Goal: Information Seeking & Learning: Learn about a topic

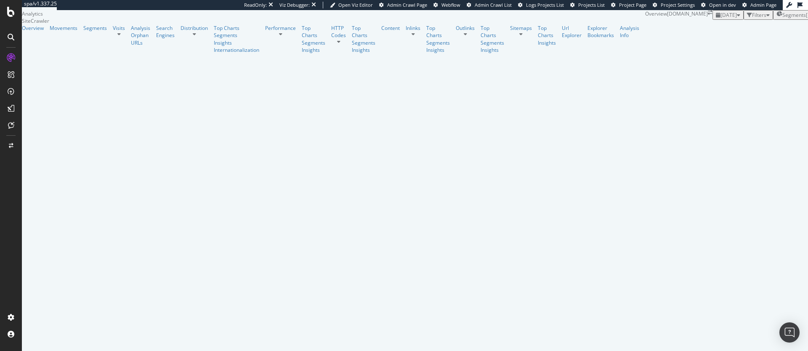
click at [721, 19] on span "2025 Aug. 6th" at bounding box center [729, 14] width 16 height 7
click at [129, 72] on div "2025 Sep. 12th" at bounding box center [120, 72] width 16 height 8
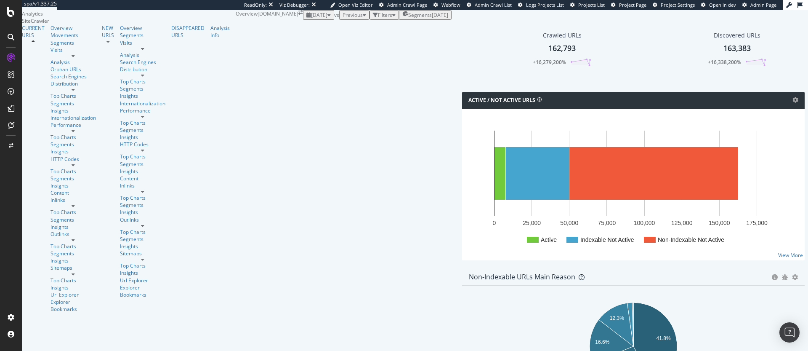
click at [343, 19] on div "Previous" at bounding box center [355, 14] width 24 height 7
click at [181, 106] on div "[DATE]" at bounding box center [172, 103] width 16 height 8
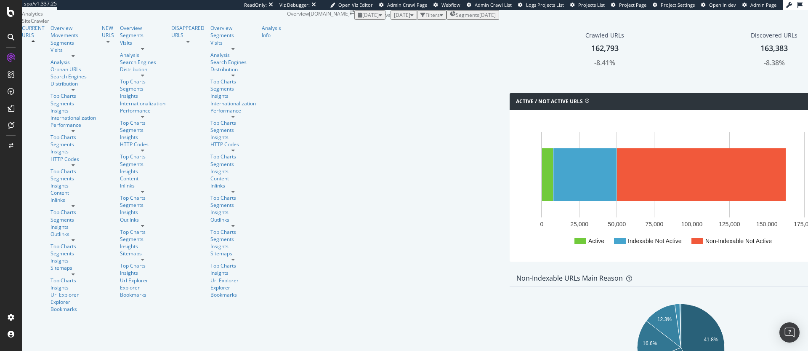
scroll to position [207, 0]
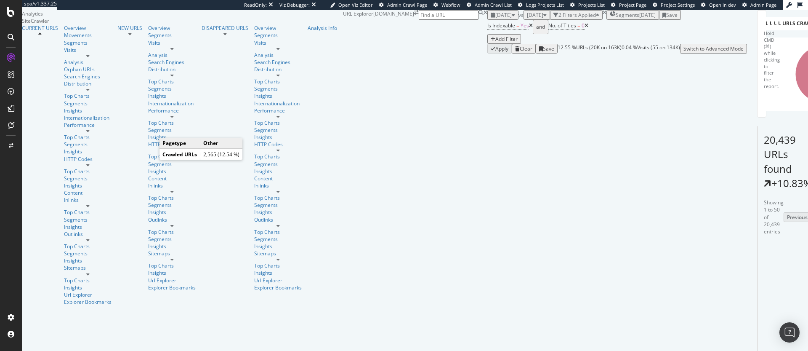
click at [787, 74] on icon "A chart." at bounding box center [797, 59] width 21 height 29
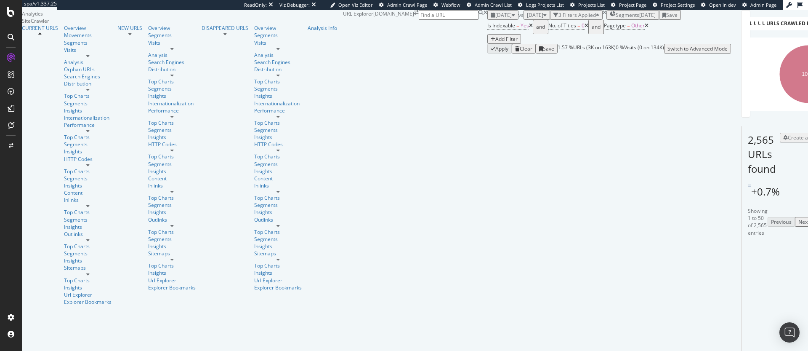
scroll to position [157, 0]
click at [770, 345] on icon at bounding box center [772, 347] width 5 height 5
click at [496, 43] on div "Add Filter" at bounding box center [507, 38] width 22 height 7
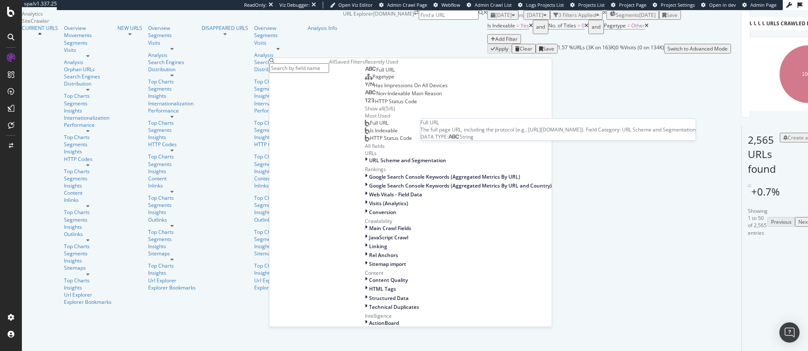
click at [376, 73] on span "Full URL" at bounding box center [385, 69] width 19 height 7
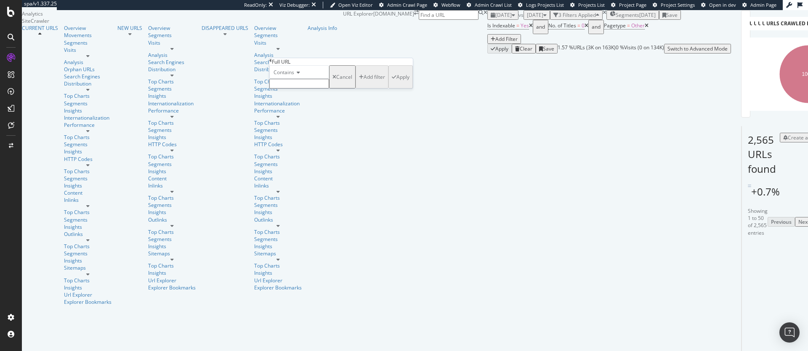
click at [303, 88] on input "text" at bounding box center [299, 84] width 60 height 10
type input "size-group"
click at [397, 83] on div "Apply" at bounding box center [403, 79] width 13 height 7
click at [688, 29] on span "^.*size-group.*$" at bounding box center [707, 25] width 39 height 7
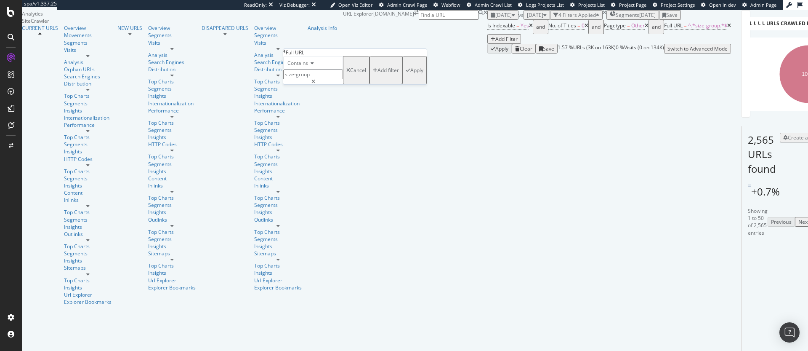
click at [306, 67] on span "Contains" at bounding box center [298, 62] width 21 height 7
click at [314, 140] on span "Doesn't contain" at bounding box center [304, 136] width 37 height 7
click at [411, 74] on div "Apply" at bounding box center [417, 70] width 13 height 7
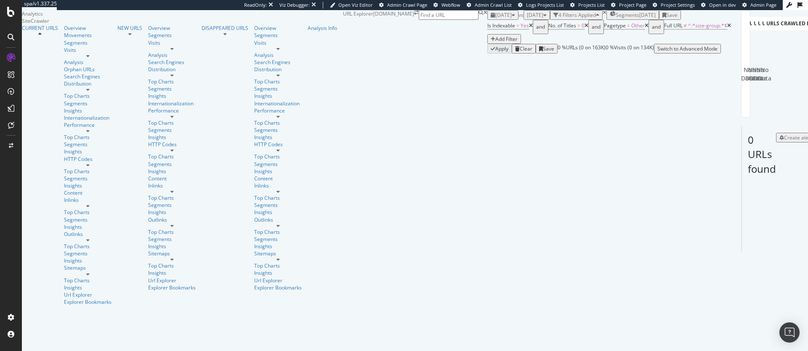
click at [728, 28] on icon at bounding box center [730, 25] width 4 height 5
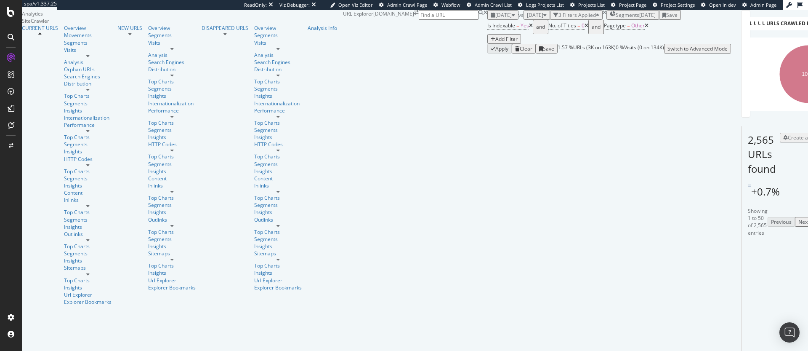
click at [645, 28] on icon at bounding box center [647, 25] width 4 height 5
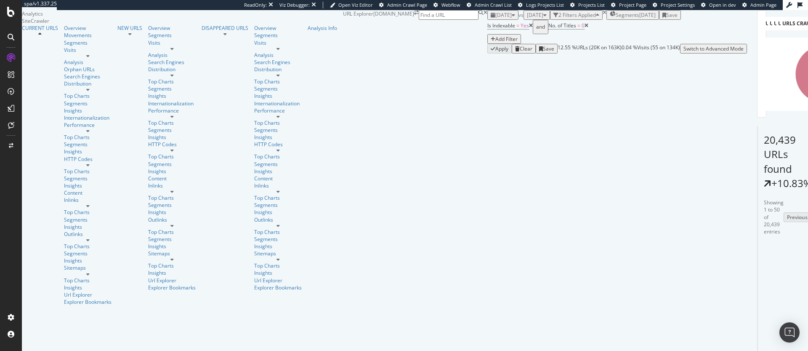
scroll to position [184, 0]
click at [786, 276] on icon at bounding box center [788, 278] width 5 height 5
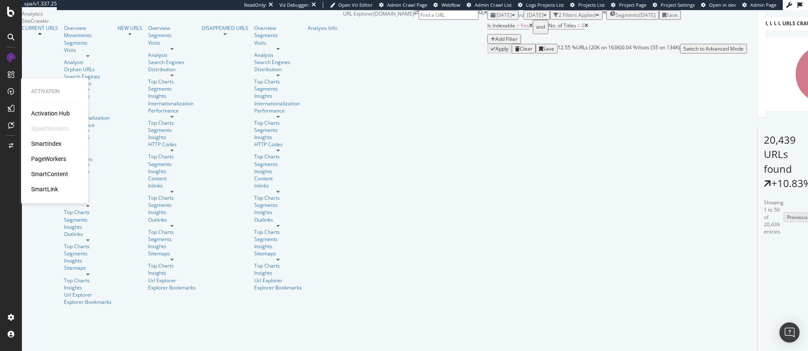
click at [48, 141] on div "SmartIndex" at bounding box center [46, 143] width 30 height 8
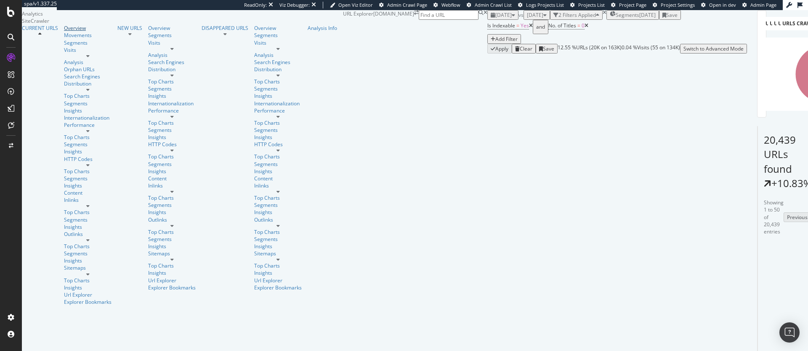
click at [64, 32] on div "Overview" at bounding box center [88, 27] width 48 height 7
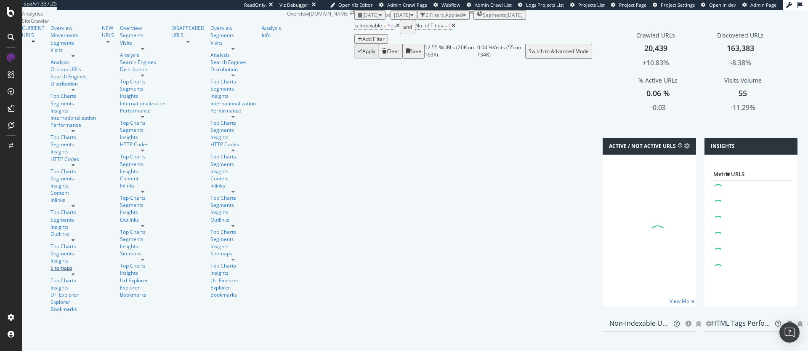
click at [65, 264] on link "Sitemaps" at bounding box center [73, 267] width 45 height 7
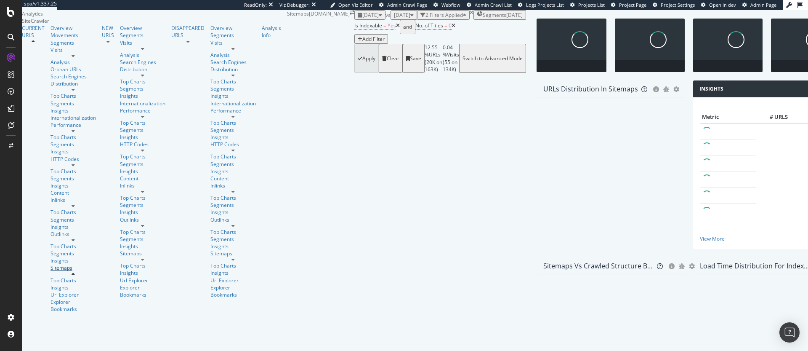
scroll to position [48, 0]
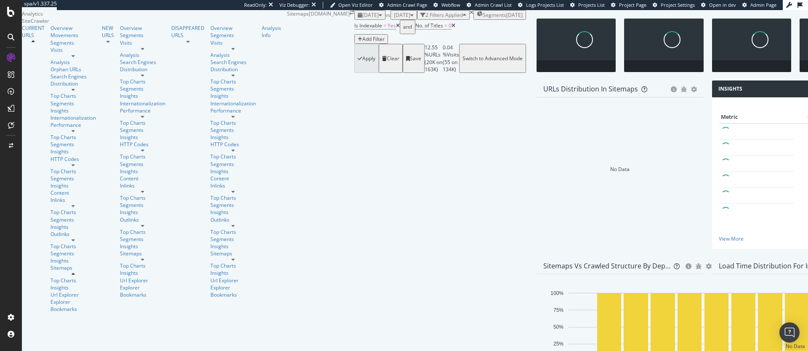
click at [452, 28] on icon at bounding box center [454, 25] width 4 height 5
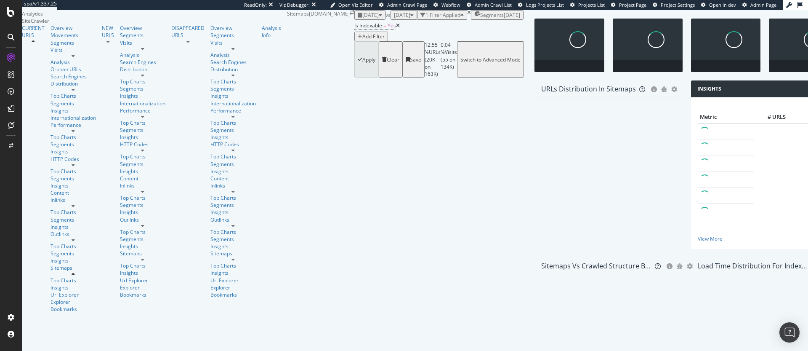
click at [396, 28] on icon at bounding box center [398, 25] width 4 height 5
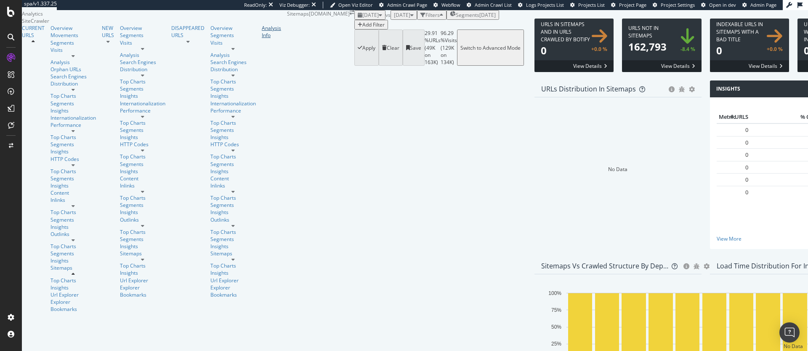
click at [262, 39] on div "Analysis Info" at bounding box center [271, 31] width 19 height 14
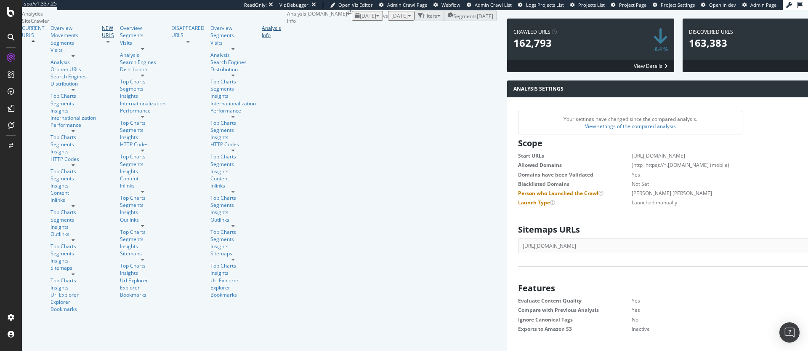
scroll to position [134, 331]
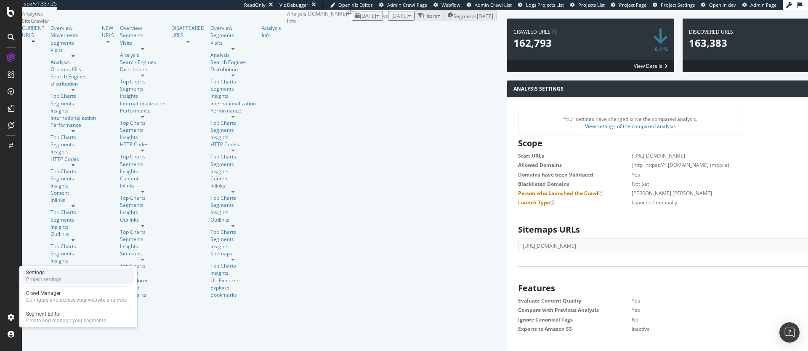
click at [50, 277] on div "Project settings" at bounding box center [43, 279] width 35 height 7
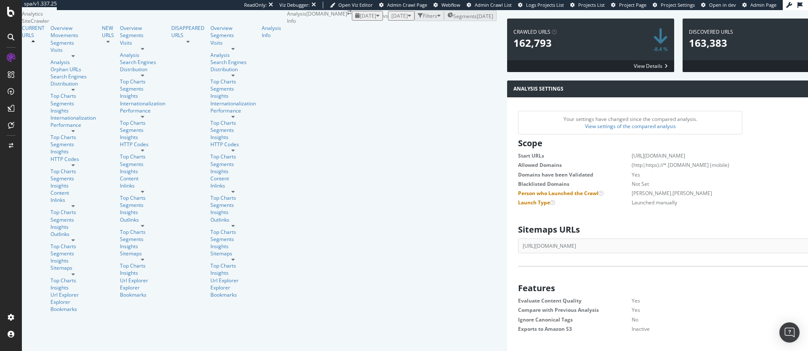
scroll to position [0, 0]
click at [51, 32] on div "Overview" at bounding box center [73, 27] width 45 height 7
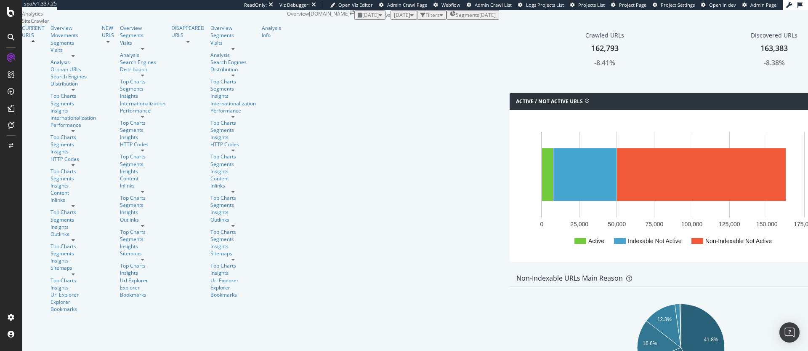
click at [426, 19] on div "Filters" at bounding box center [433, 14] width 14 height 7
click at [363, 28] on div "Add Filter" at bounding box center [374, 24] width 22 height 7
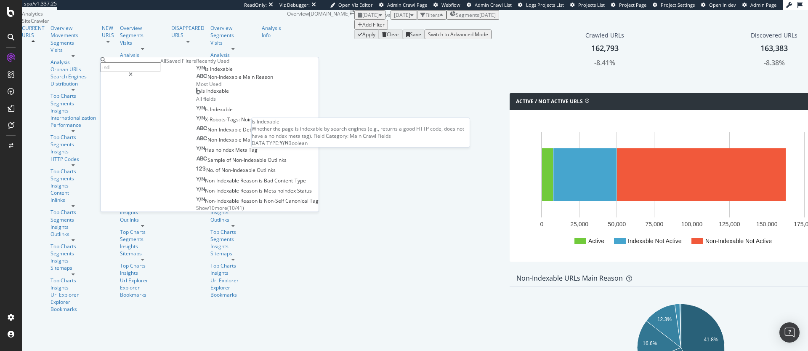
type input "ind"
click at [210, 72] on span "Indexable" at bounding box center [221, 68] width 23 height 7
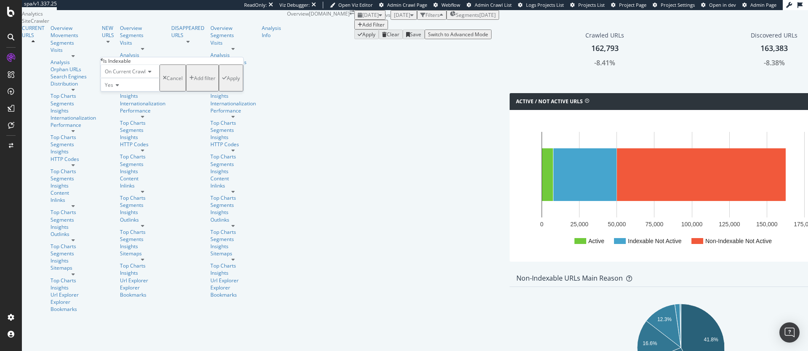
click at [201, 91] on div "On Current Crawl Yes Cancel Add filter Apply" at bounding box center [172, 77] width 143 height 27
click at [227, 82] on div "Apply" at bounding box center [233, 78] width 13 height 7
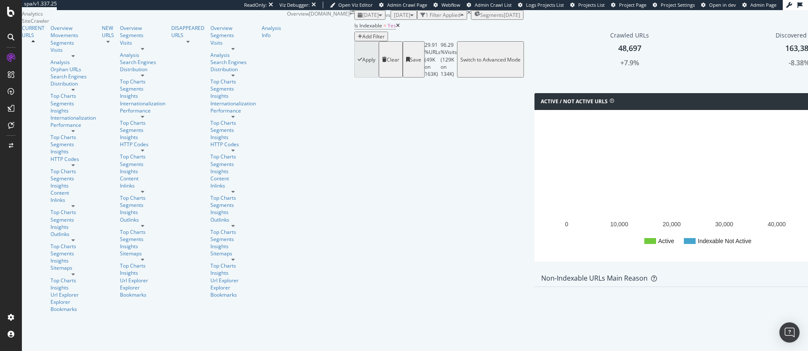
scroll to position [238, 0]
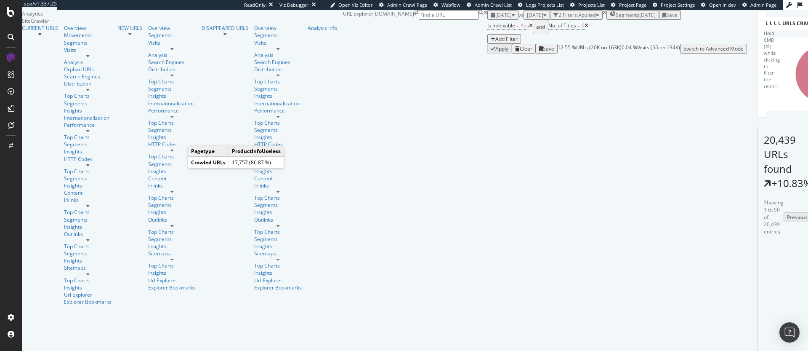
click at [779, 103] on icon "A chart." at bounding box center [808, 74] width 58 height 58
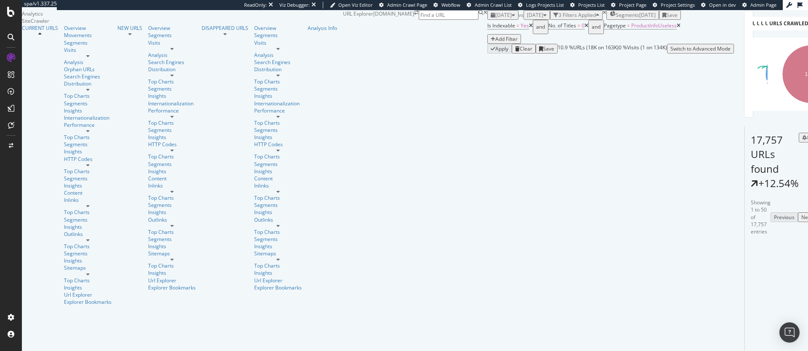
scroll to position [151, 0]
click at [773, 344] on icon at bounding box center [775, 346] width 5 height 5
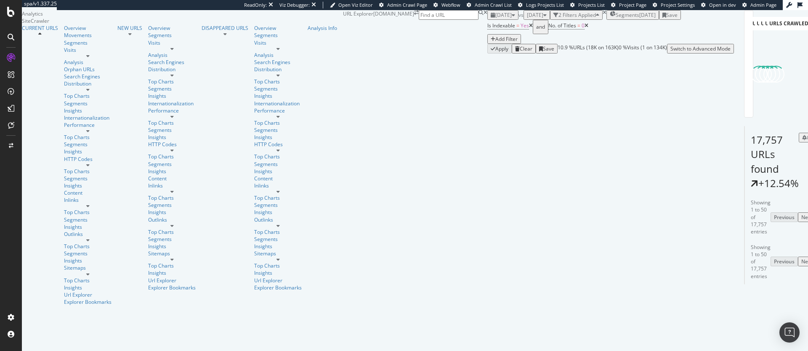
scroll to position [26, 0]
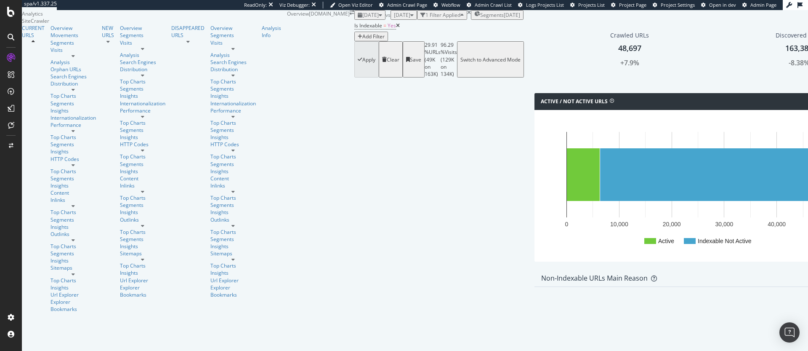
click at [396, 28] on icon at bounding box center [398, 25] width 4 height 5
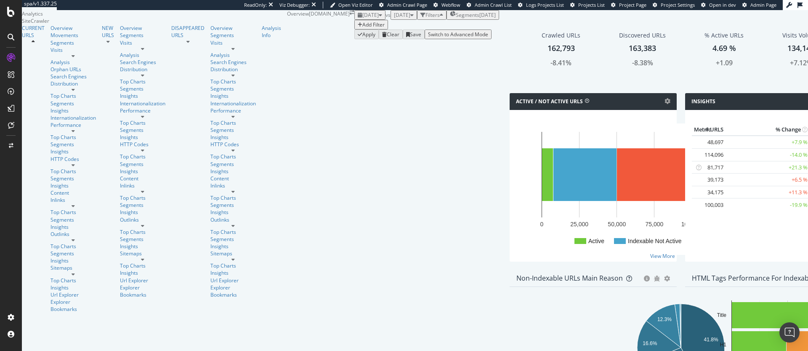
scroll to position [277, 0]
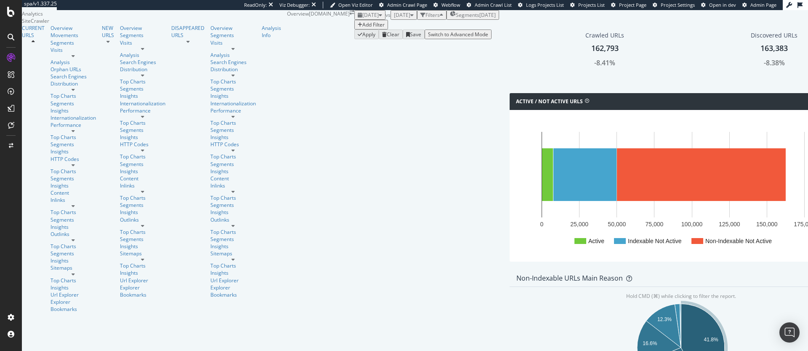
click at [681, 304] on icon "A chart." at bounding box center [703, 345] width 44 height 82
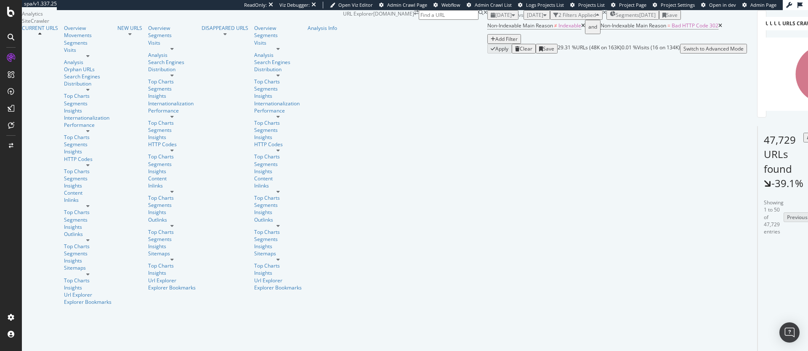
scroll to position [119, 0]
click at [787, 74] on icon "A chart." at bounding box center [799, 60] width 25 height 27
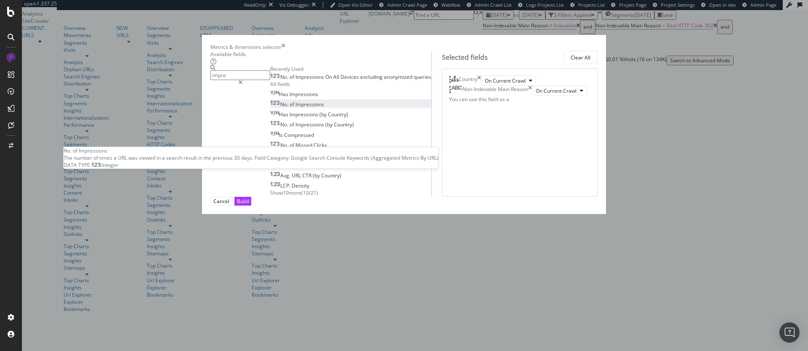
type input "impre"
click at [296, 108] on span "Impressions" at bounding box center [310, 104] width 29 height 7
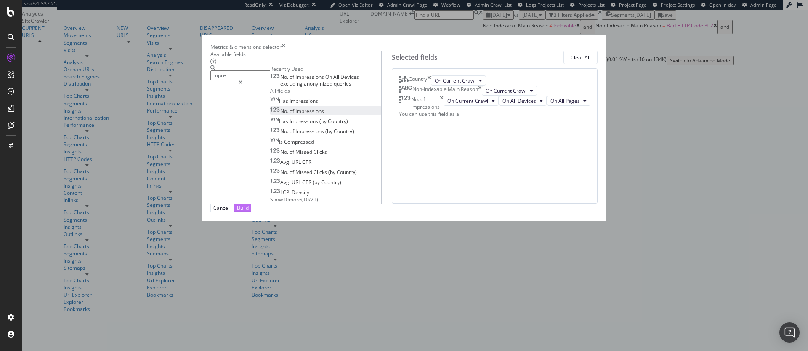
click at [249, 212] on div "Build" at bounding box center [243, 208] width 12 height 8
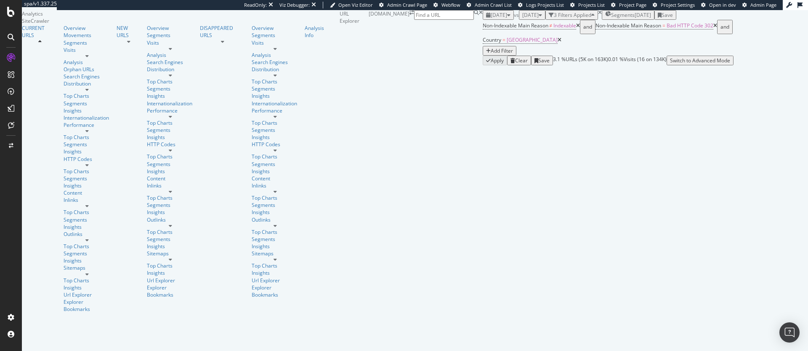
scroll to position [65, 0]
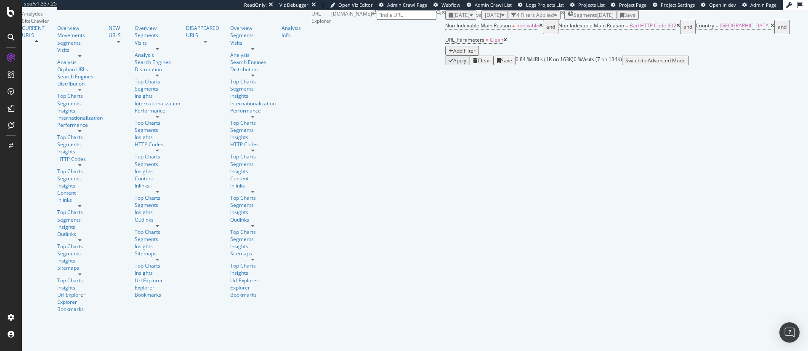
scroll to position [214, 0]
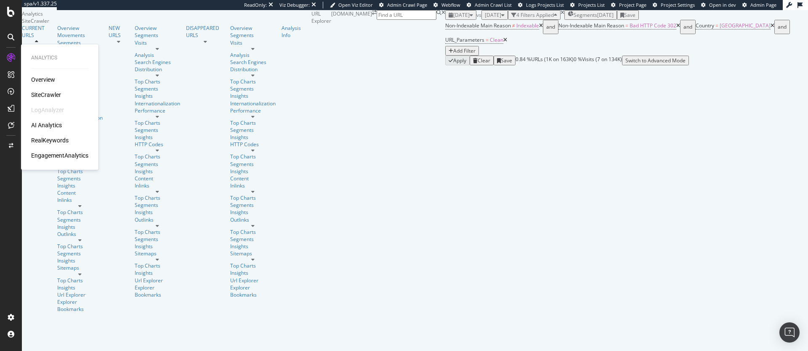
click at [53, 141] on div "RealKeywords" at bounding box center [49, 140] width 37 height 8
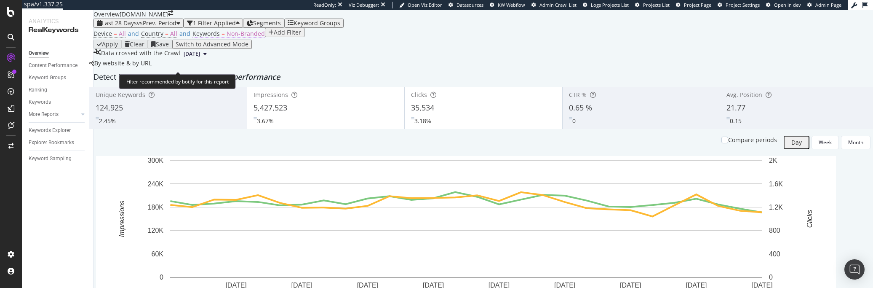
click at [231, 37] on span "Non-Branded" at bounding box center [246, 33] width 38 height 8
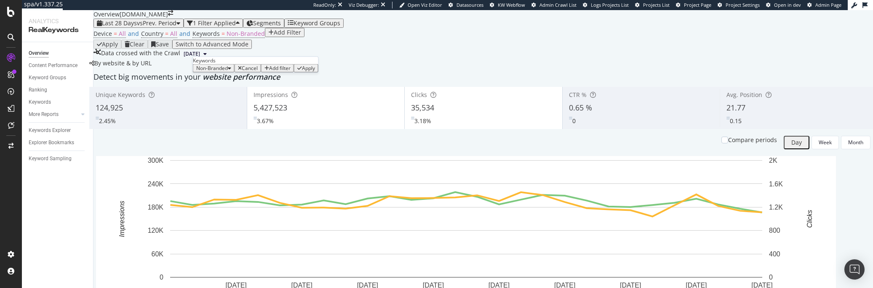
click at [224, 72] on span "Non-Branded" at bounding box center [212, 67] width 32 height 7
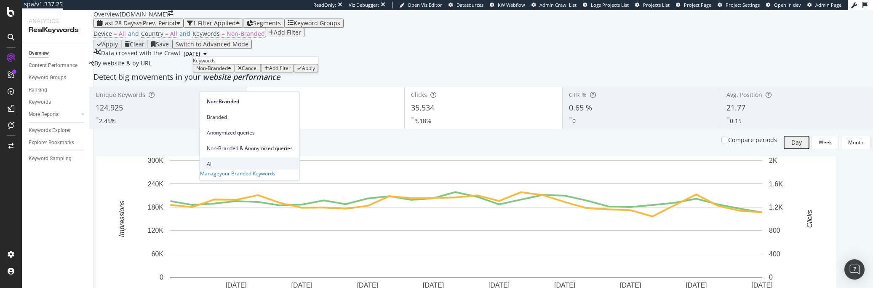
click at [221, 157] on div "All" at bounding box center [249, 163] width 99 height 12
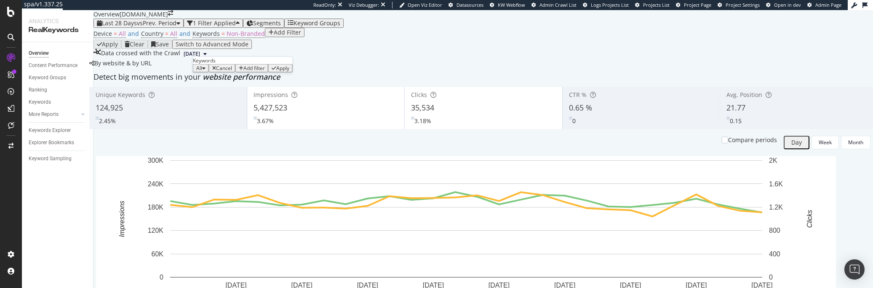
click at [275, 71] on icon "button" at bounding box center [274, 68] width 5 height 5
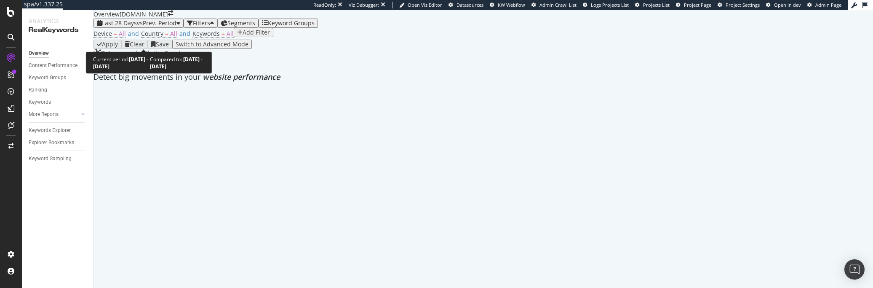
click at [133, 27] on span "Last 28 Days" at bounding box center [119, 23] width 35 height 8
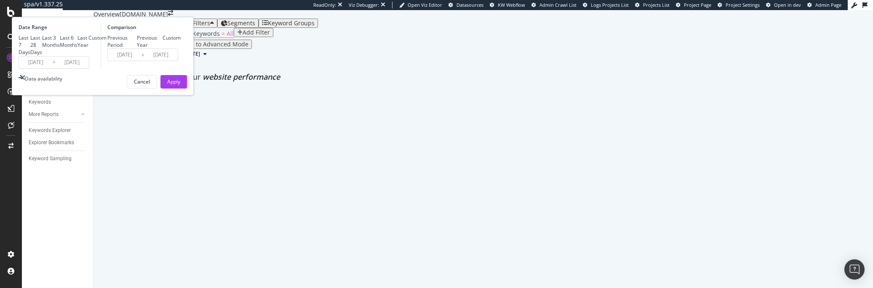
click at [77, 48] on div "Last 6 Months" at bounding box center [69, 41] width 18 height 14
type input "2025/03/11"
type input "2024/09/07"
type input "2025/03/10"
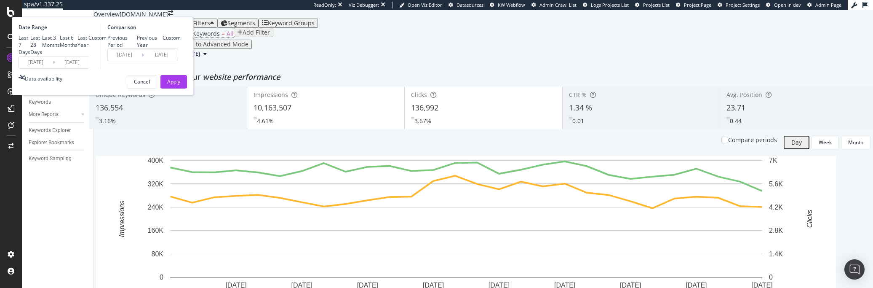
click at [42, 41] on div "Last 3 Months" at bounding box center [42, 41] width 0 height 0
type input "2025/06/11"
type input "2025/03/11"
type input "2025/06/10"
click at [137, 41] on div "Previous Year" at bounding box center [137, 41] width 0 height 0
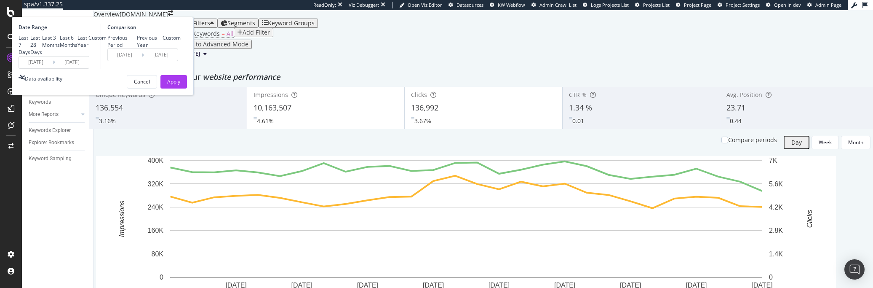
type input "2024/06/12"
type input "2024/09/11"
click at [180, 85] on div "Apply" at bounding box center [173, 81] width 13 height 7
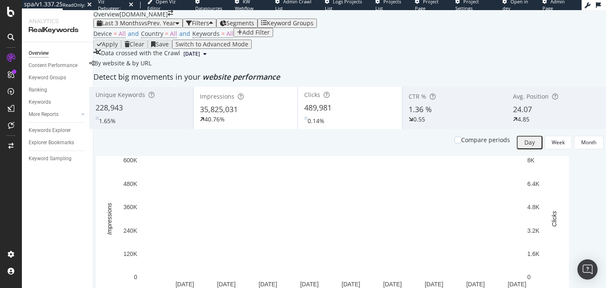
scroll to position [64, 0]
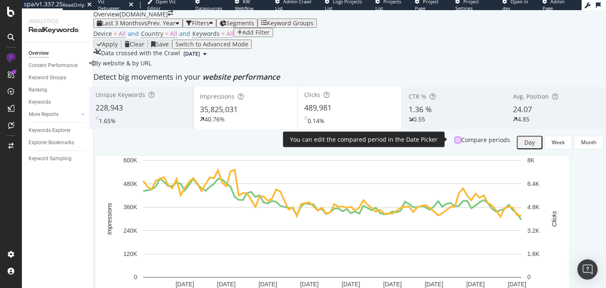
click at [455, 138] on div at bounding box center [458, 139] width 7 height 7
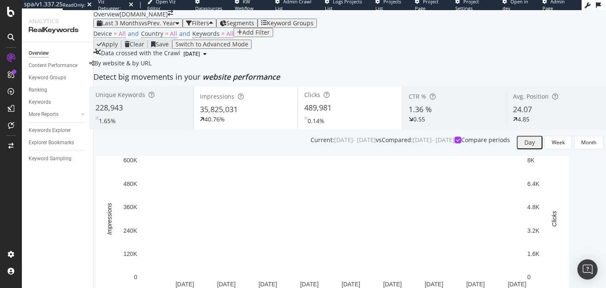
scroll to position [46, 0]
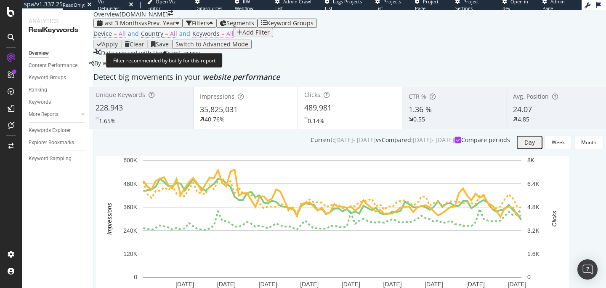
click at [227, 37] on span "All" at bounding box center [230, 33] width 7 height 8
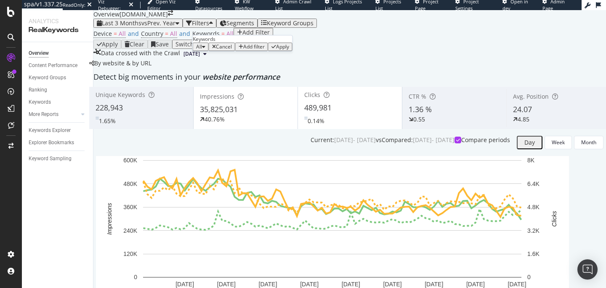
click at [205, 50] on div "All" at bounding box center [200, 47] width 9 height 6
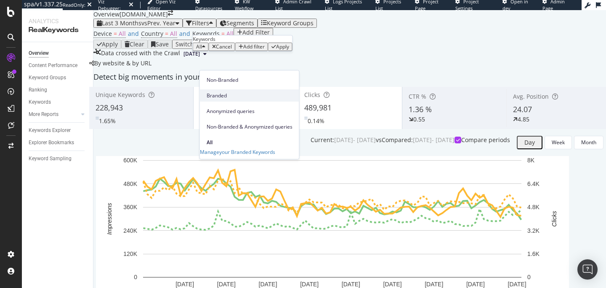
click at [213, 92] on span "Branded" at bounding box center [250, 96] width 86 height 8
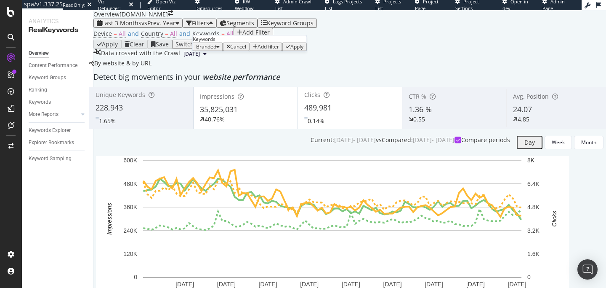
click at [286, 49] on icon "button" at bounding box center [288, 46] width 5 height 5
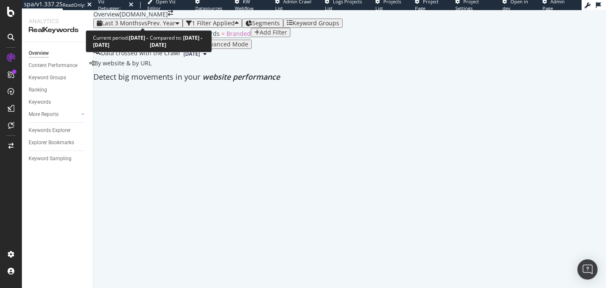
click at [136, 24] on div "Last 3 Months vs Prev. Year" at bounding box center [138, 23] width 83 height 7
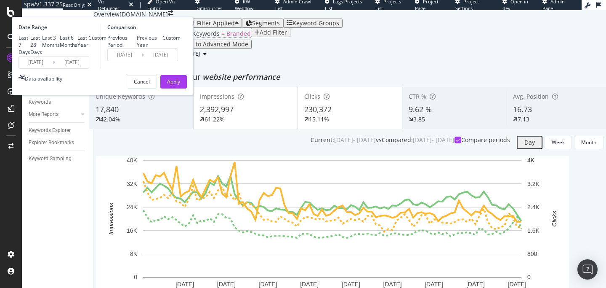
click at [310, 40] on div "Device = All and Country = All and Keywords = Branded Add Filter" at bounding box center [349, 34] width 513 height 12
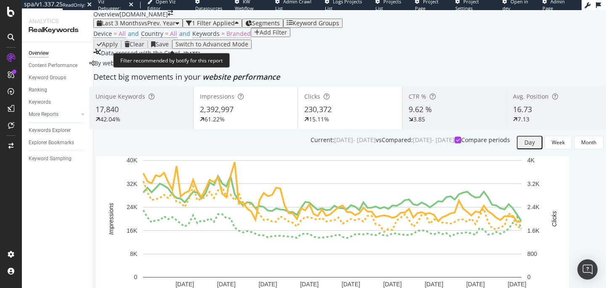
click at [227, 37] on span "Branded" at bounding box center [239, 33] width 24 height 8
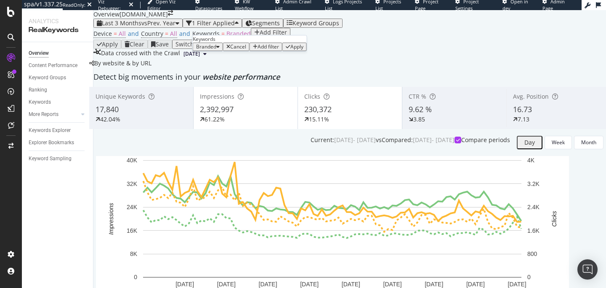
click at [220, 49] on icon "button" at bounding box center [217, 46] width 3 height 5
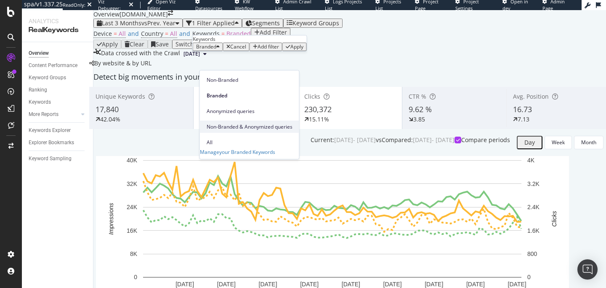
click at [226, 120] on div "Non-Branded & Anonymized queries" at bounding box center [249, 126] width 99 height 12
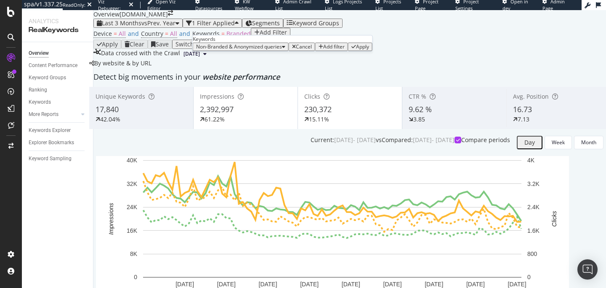
click at [356, 50] on div "Apply" at bounding box center [362, 47] width 13 height 6
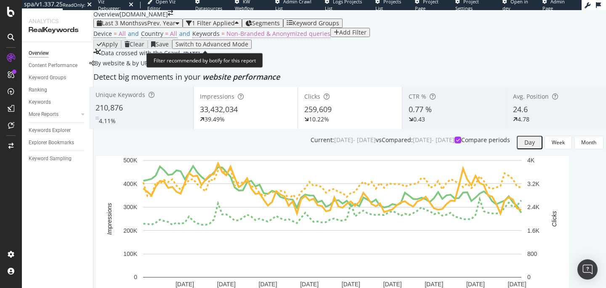
click at [250, 37] on span "Non-Branded & Anonymized queries" at bounding box center [279, 33] width 104 height 8
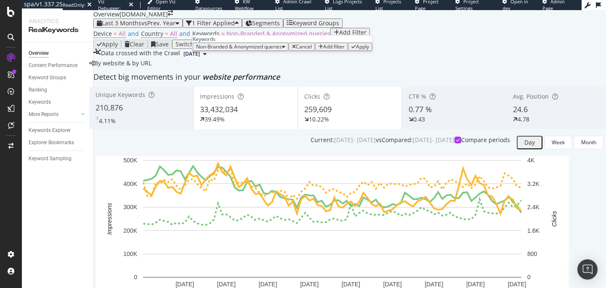
click at [244, 50] on div "Non-Branded & Anonymized queries" at bounding box center [240, 47] width 89 height 6
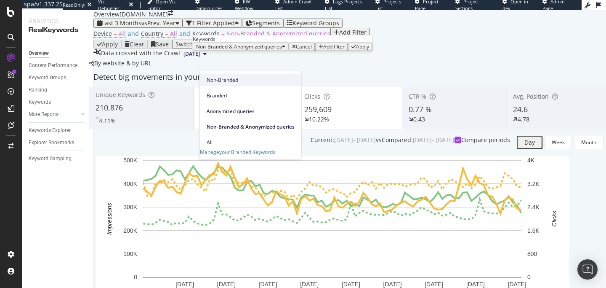
click at [240, 79] on span "Non-Branded" at bounding box center [251, 80] width 88 height 8
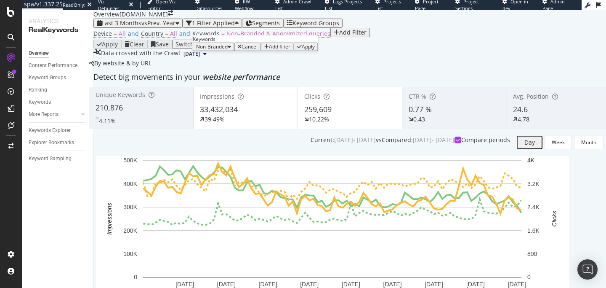
click at [302, 50] on div "Apply" at bounding box center [308, 47] width 13 height 6
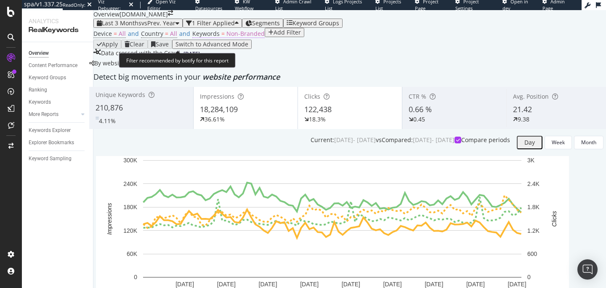
click at [245, 37] on span "Non-Branded" at bounding box center [246, 33] width 38 height 8
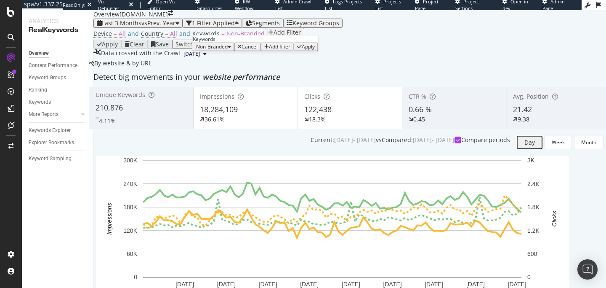
click at [226, 50] on span "Non-Branded" at bounding box center [212, 46] width 32 height 7
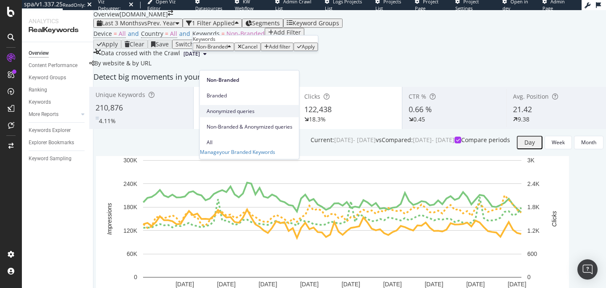
click at [235, 109] on div "Anonymized queries" at bounding box center [249, 111] width 99 height 12
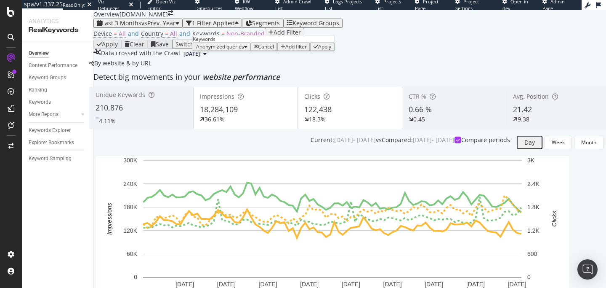
click at [228, 50] on span "Anonymized queries" at bounding box center [220, 46] width 48 height 7
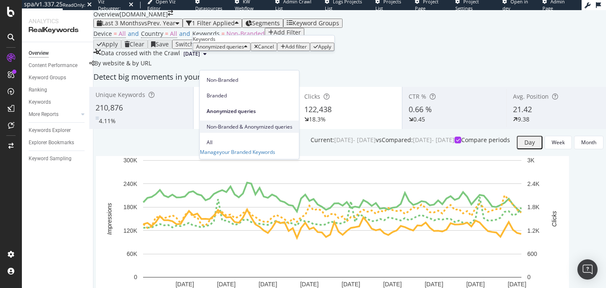
click at [239, 123] on span "Non-Branded & Anonymized queries" at bounding box center [250, 127] width 86 height 8
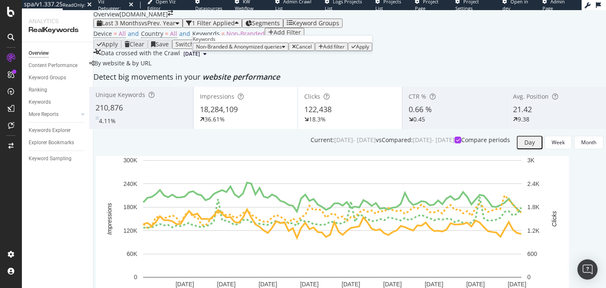
click at [356, 50] on div "Apply" at bounding box center [362, 47] width 13 height 6
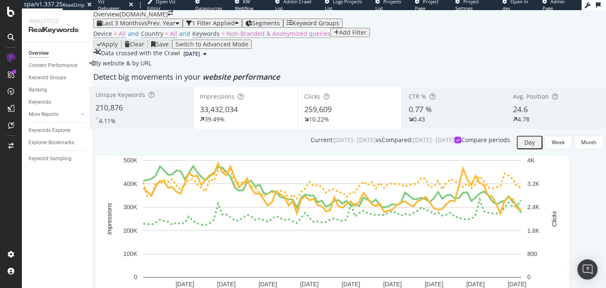
click at [321, 40] on div "Device = All and Country = All and Keywords = Non-Branded & Anonymized queries …" at bounding box center [349, 34] width 513 height 12
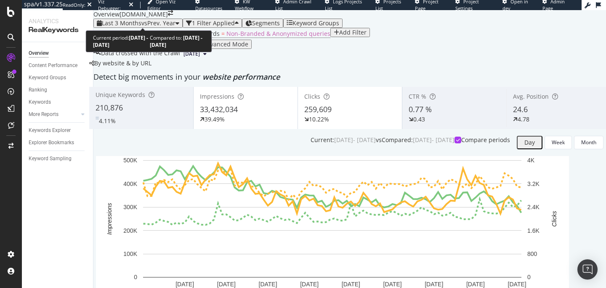
click at [141, 20] on span "Last 3 Months" at bounding box center [122, 23] width 40 height 8
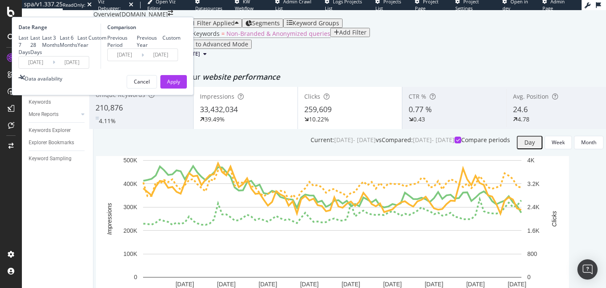
click at [53, 68] on input "2025/06/11" at bounding box center [36, 62] width 34 height 12
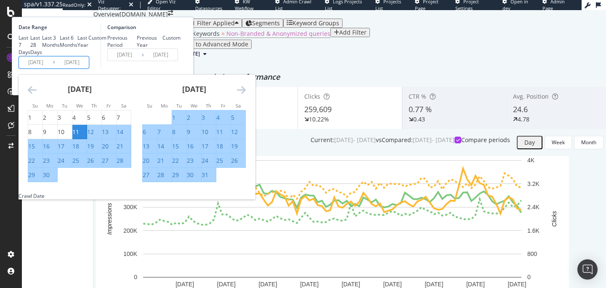
click at [223, 150] on div "18" at bounding box center [219, 146] width 7 height 8
type input "2025/07/18"
type input "2024/07/19"
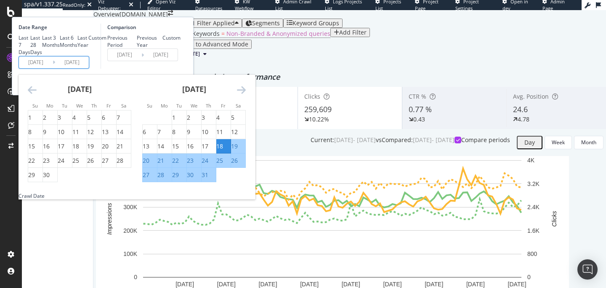
click at [181, 69] on div "Comparison Previous Period Previous Year Custom 2024/07/19 Navigate forward to …" at bounding box center [141, 46] width 80 height 45
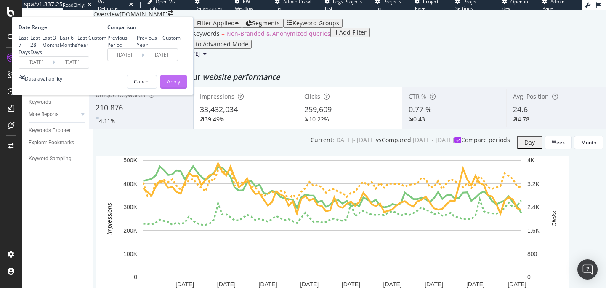
click at [180, 85] on div "Apply" at bounding box center [173, 81] width 13 height 7
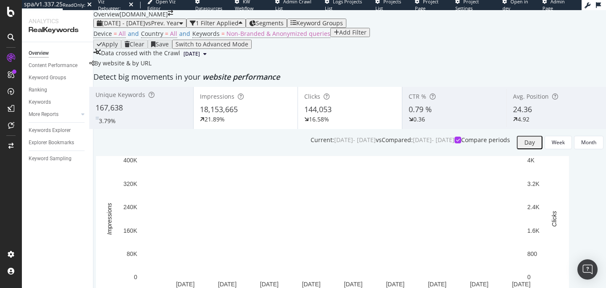
scroll to position [1017, 0]
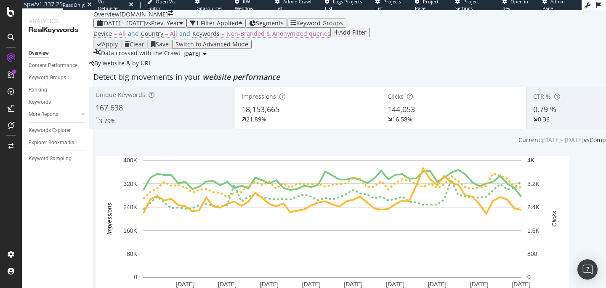
scroll to position [0, 107]
drag, startPoint x: 240, startPoint y: 129, endPoint x: 239, endPoint y: 133, distance: 4.9
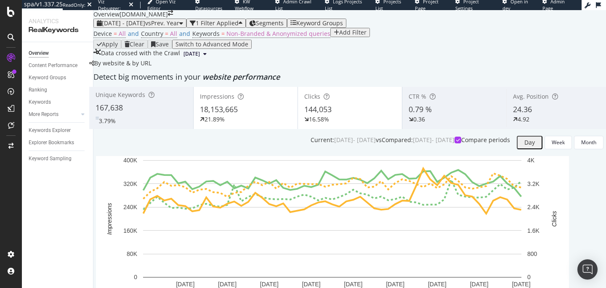
scroll to position [1044, 0]
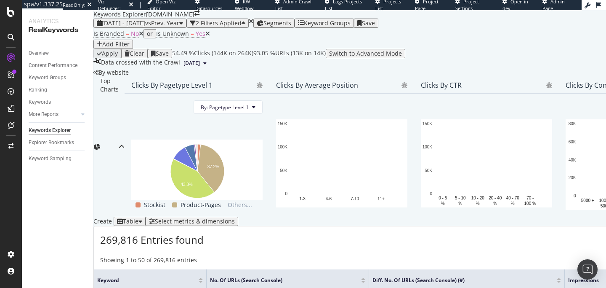
scroll to position [192, 0]
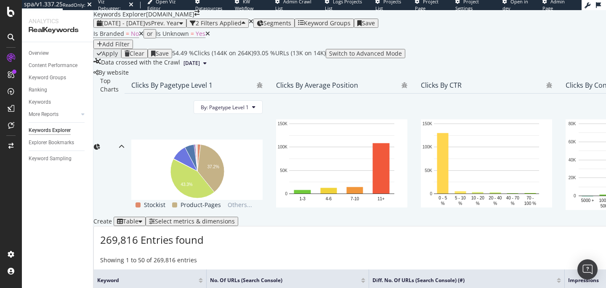
click at [205, 37] on icon at bounding box center [207, 34] width 5 height 6
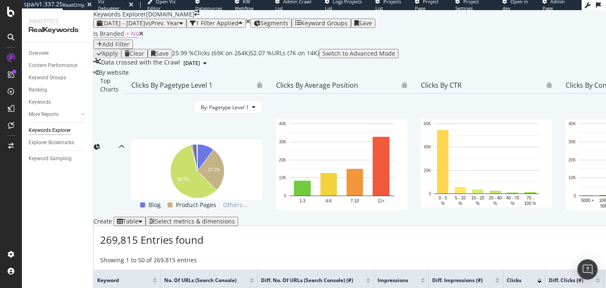
click at [235, 218] on div "Select metrics & dimensions" at bounding box center [195, 221] width 80 height 7
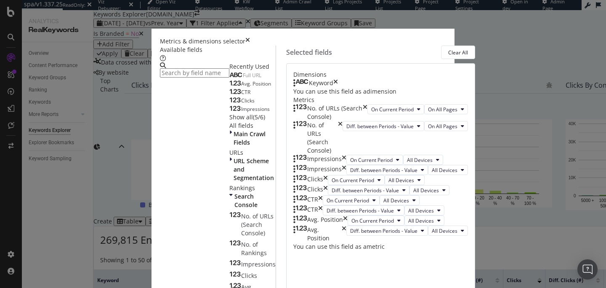
click at [338, 87] on div "Keyword" at bounding box center [316, 83] width 45 height 8
click at [368, 121] on icon "times" at bounding box center [365, 112] width 5 height 17
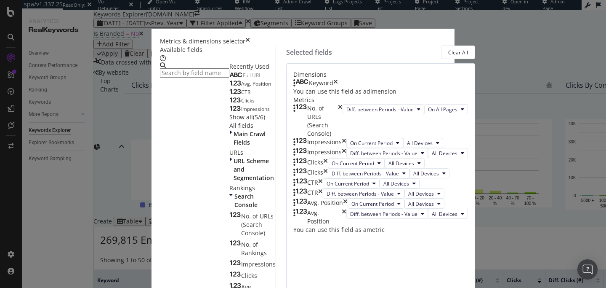
click at [343, 138] on icon "times" at bounding box center [340, 121] width 5 height 34
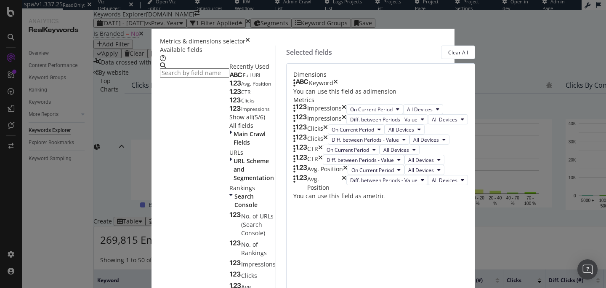
click at [347, 114] on icon "times" at bounding box center [344, 109] width 5 height 10
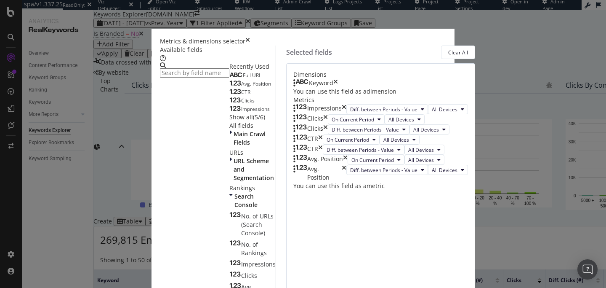
click at [347, 114] on icon "times" at bounding box center [344, 109] width 5 height 10
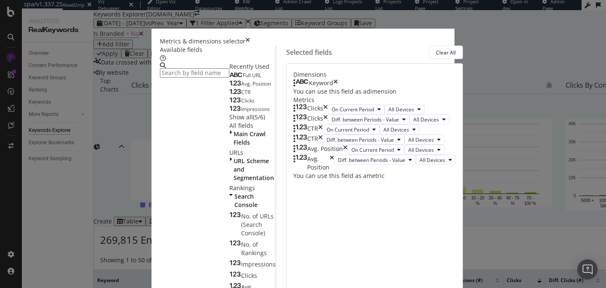
click at [328, 114] on icon "times" at bounding box center [325, 109] width 5 height 10
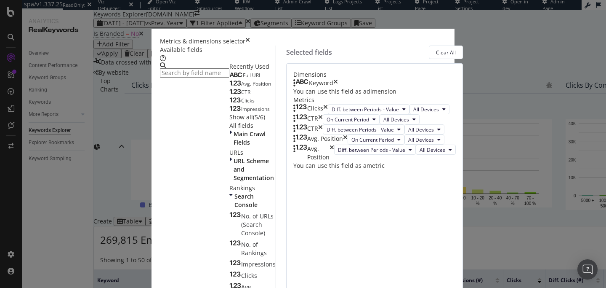
click at [328, 114] on icon "times" at bounding box center [325, 109] width 5 height 10
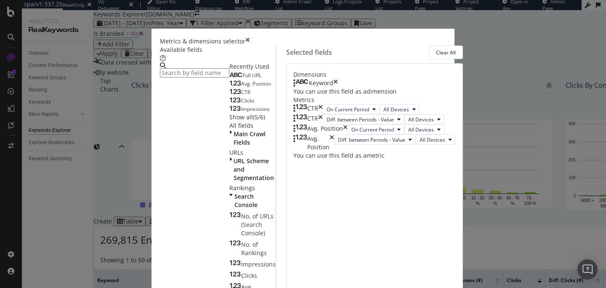
click at [323, 114] on icon "times" at bounding box center [320, 109] width 5 height 10
click at [323, 124] on icon "times" at bounding box center [320, 119] width 5 height 10
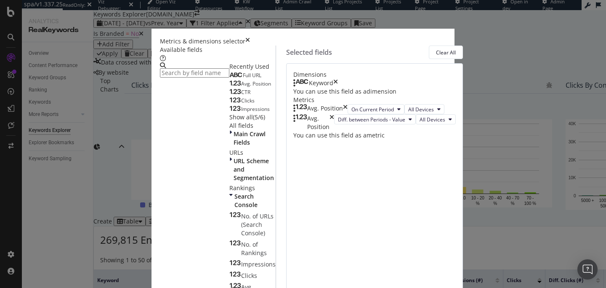
click at [348, 114] on icon "times" at bounding box center [345, 109] width 5 height 10
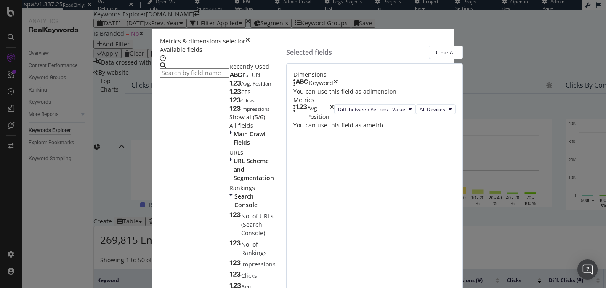
click at [334, 121] on icon "times" at bounding box center [332, 112] width 5 height 17
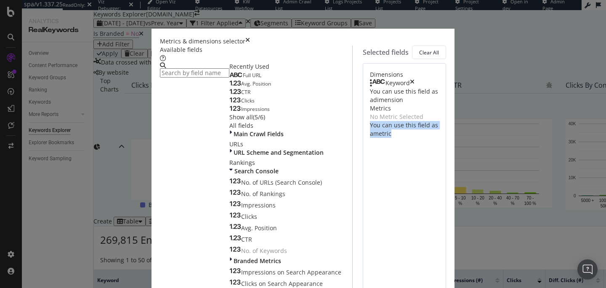
click at [415, 87] on icon "times" at bounding box center [412, 83] width 5 height 8
click at [166, 77] on input "modal" at bounding box center [194, 72] width 69 height 9
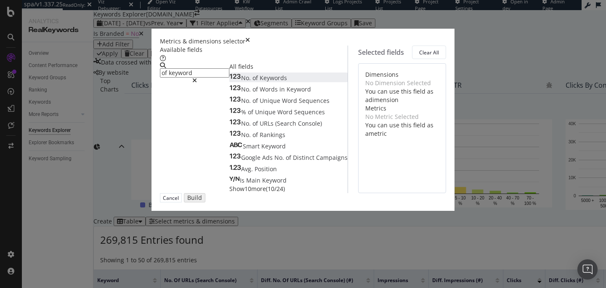
type input "of keyword"
click at [229, 82] on div "No. of Keywords" at bounding box center [258, 78] width 58 height 8
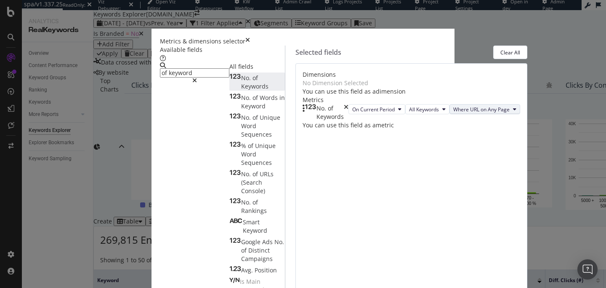
click at [450, 114] on button "Where URL on Any Page" at bounding box center [485, 109] width 71 height 10
click at [370, 198] on span "Where URL on Page 1" at bounding box center [359, 197] width 59 height 8
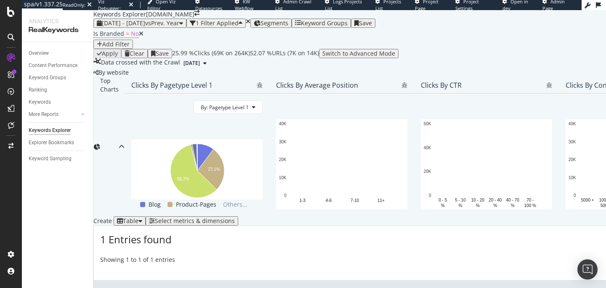
scroll to position [200, 0]
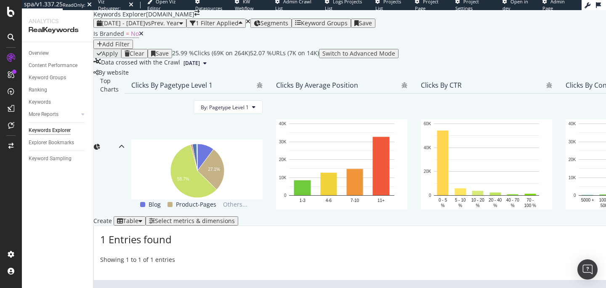
click at [139, 217] on div "Table" at bounding box center [131, 220] width 16 height 7
click at [144, 147] on div "Trend" at bounding box center [137, 150] width 15 height 7
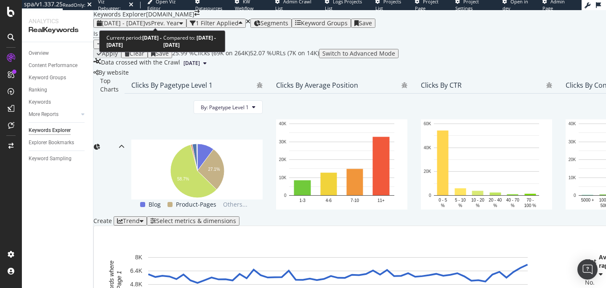
click at [145, 20] on span "[DATE] - [DATE]" at bounding box center [123, 23] width 43 height 8
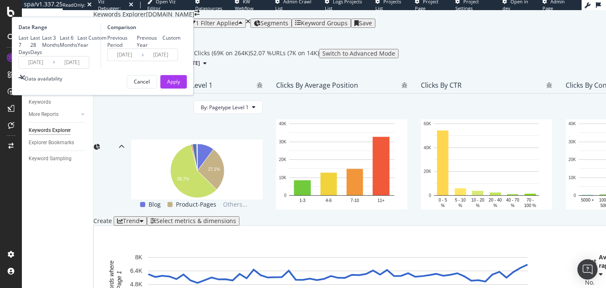
click at [53, 68] on input "2025/07/18" at bounding box center [36, 62] width 34 height 12
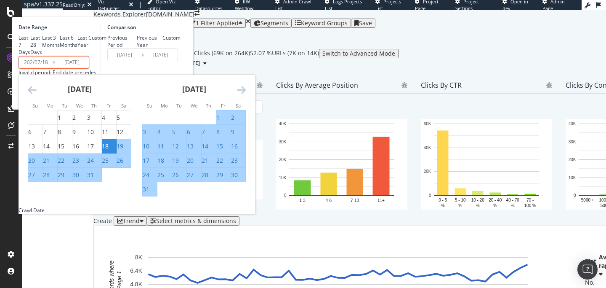
type input "2025/07/18"
type input "2024/07/18"
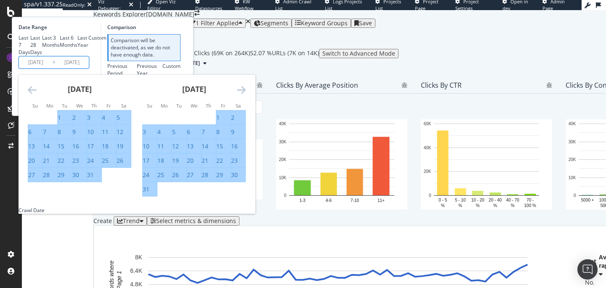
click at [89, 68] on input "2025/09/10" at bounding box center [72, 62] width 34 height 12
type input "2025/09/10"
type input "2024/05/24"
type input "2024/07/17"
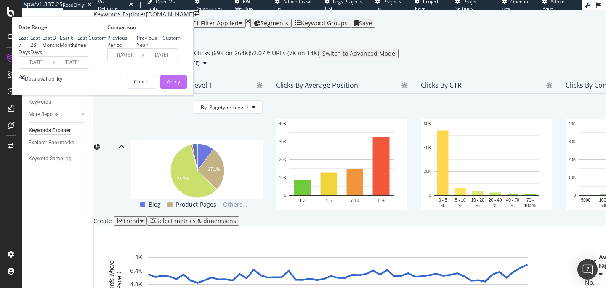
type input "2024/09/10"
click at [180, 88] on div "Apply" at bounding box center [173, 81] width 13 height 13
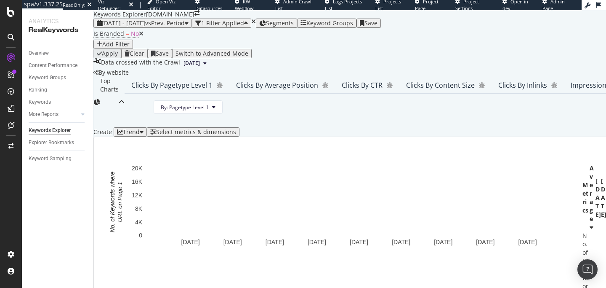
scroll to position [199, 0]
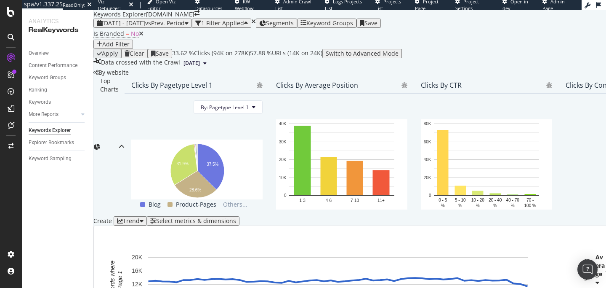
click at [144, 217] on div "Trend" at bounding box center [130, 220] width 27 height 7
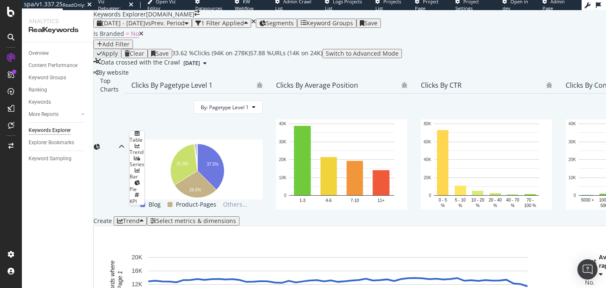
click at [144, 138] on div "Table" at bounding box center [137, 139] width 15 height 7
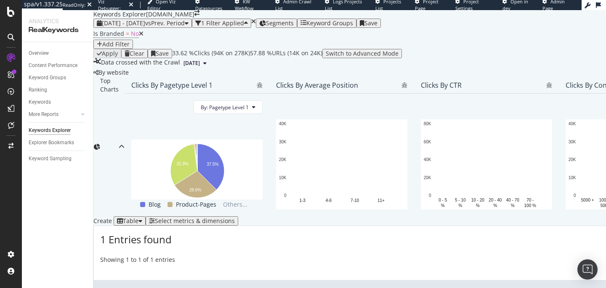
scroll to position [200, 0]
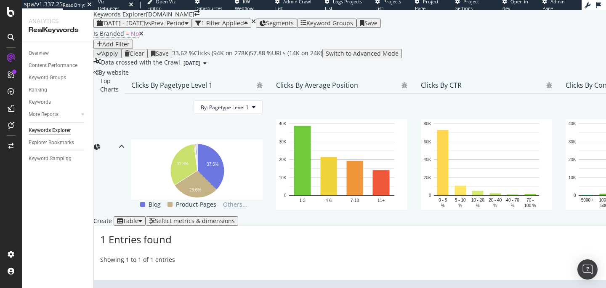
click at [139, 217] on div "Table" at bounding box center [131, 220] width 16 height 7
click at [130, 44] on div "Add Filter" at bounding box center [115, 44] width 27 height 7
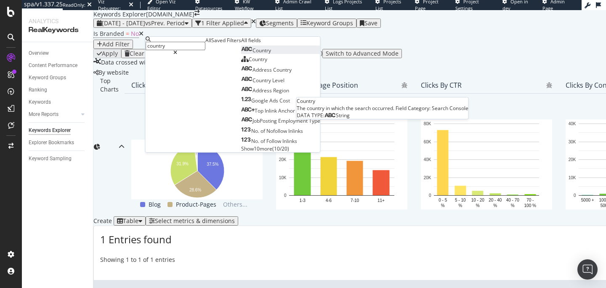
type input "country"
click at [253, 54] on span "Country" at bounding box center [262, 50] width 19 height 7
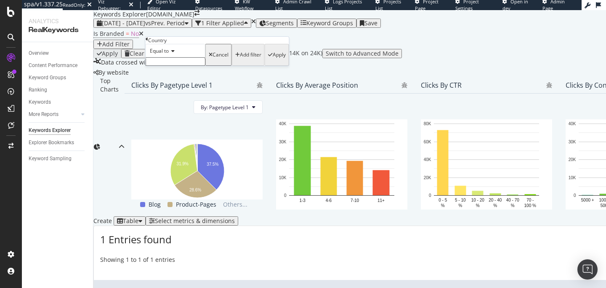
click at [175, 66] on input "text" at bounding box center [176, 61] width 60 height 8
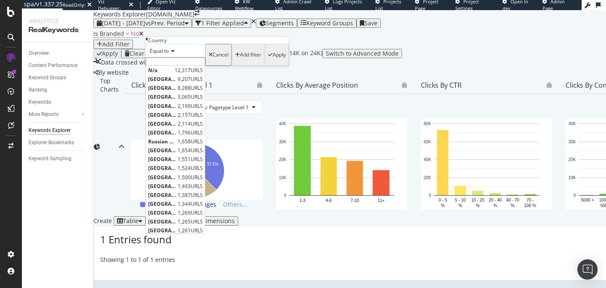
click at [169, 54] on span "Equal to" at bounding box center [159, 50] width 19 height 7
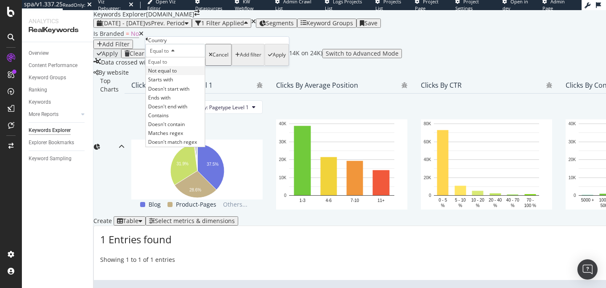
click at [171, 74] on span "Not equal to" at bounding box center [162, 70] width 29 height 7
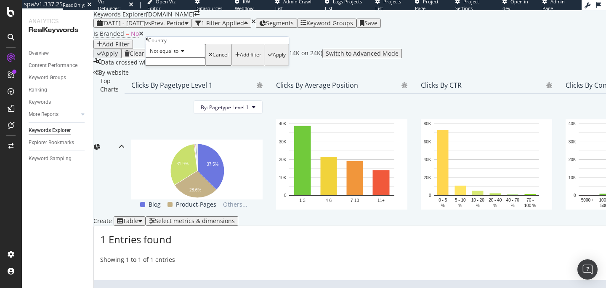
click at [170, 66] on input "text" at bounding box center [176, 61] width 60 height 8
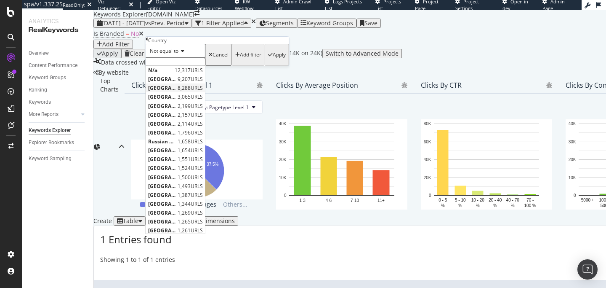
click at [176, 91] on span "United States of America" at bounding box center [161, 87] width 27 height 7
type input "United States of America"
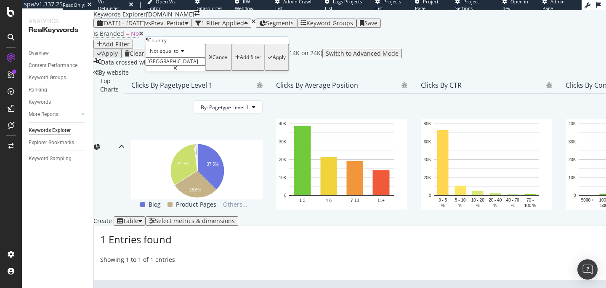
click at [268, 69] on div "Apply" at bounding box center [277, 57] width 18 height 24
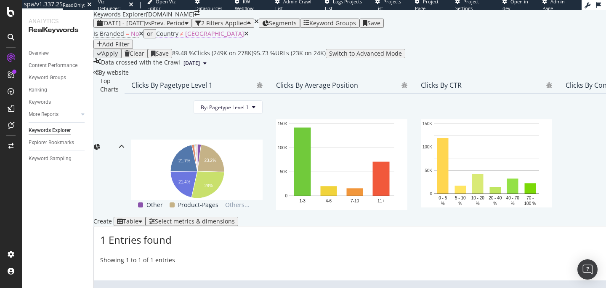
click at [220, 37] on span "United States of America" at bounding box center [214, 33] width 59 height 8
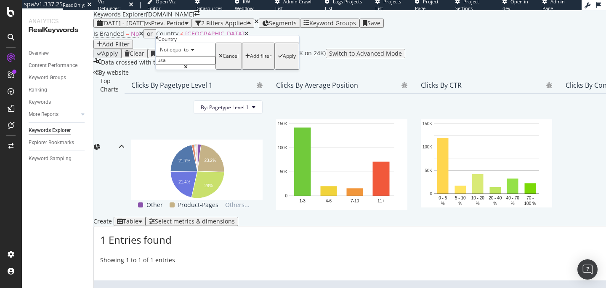
type input "United States of America"
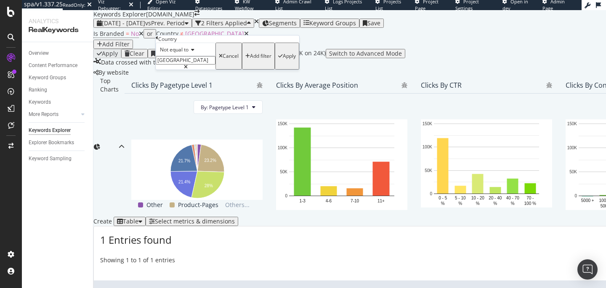
click at [189, 53] on span "Not equal to" at bounding box center [174, 49] width 29 height 7
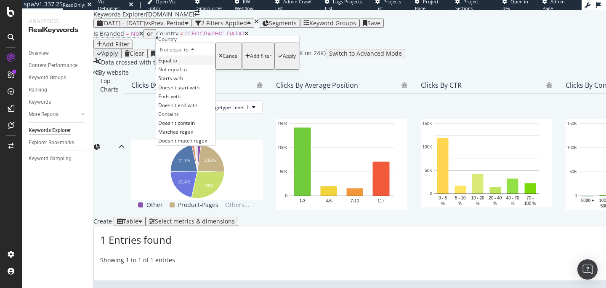
click at [188, 65] on div "Equal to" at bounding box center [185, 60] width 59 height 9
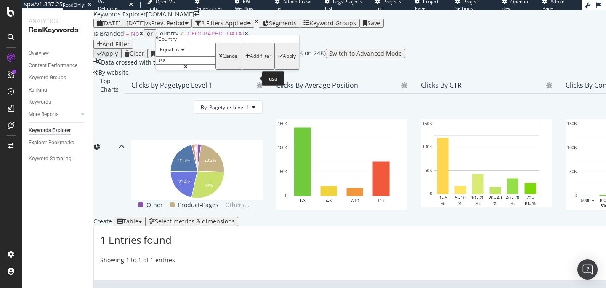
type input "United States of America"
click at [278, 68] on div "Apply" at bounding box center [287, 56] width 18 height 24
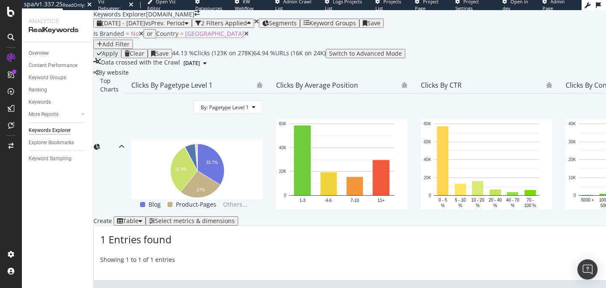
click at [220, 37] on span "United States of America" at bounding box center [214, 33] width 59 height 8
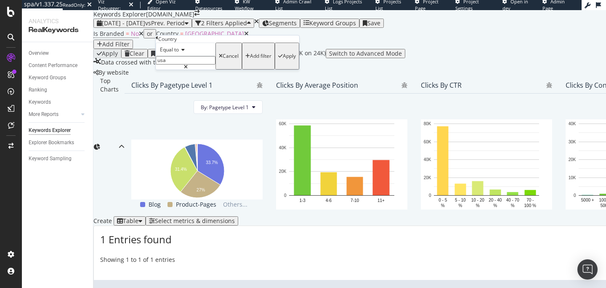
type input "United States of America"
click at [179, 53] on span "Equal to" at bounding box center [169, 49] width 19 height 7
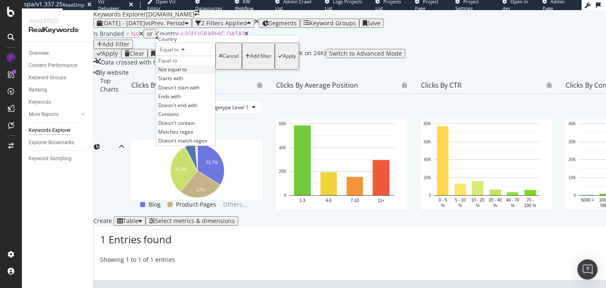
click at [187, 73] on span "Not equal to" at bounding box center [172, 69] width 29 height 7
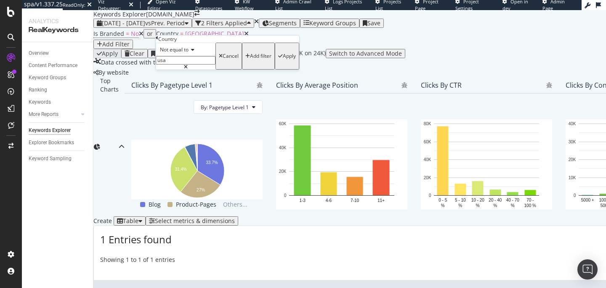
type input "United States of America"
click at [278, 59] on div "button" at bounding box center [280, 55] width 5 height 5
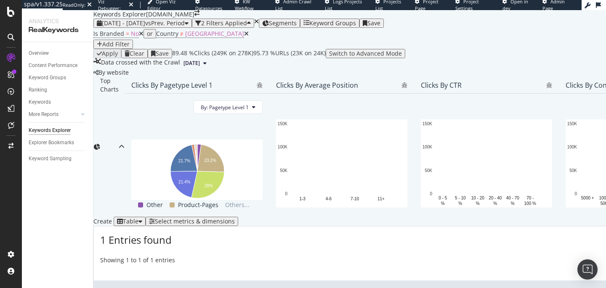
click at [244, 37] on icon at bounding box center [246, 34] width 5 height 6
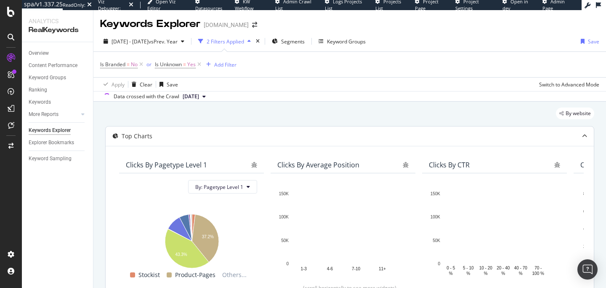
scroll to position [179, 0]
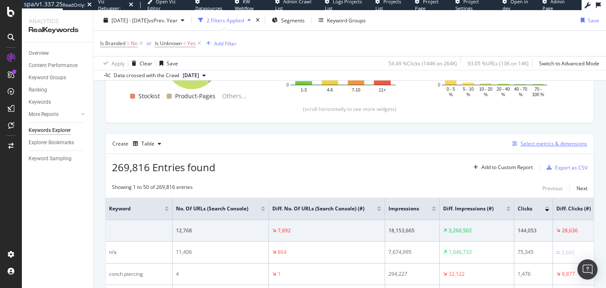
click at [531, 145] on div "Select metrics & dimensions" at bounding box center [554, 143] width 67 height 7
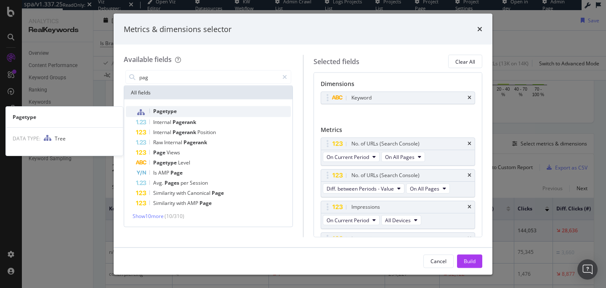
type input "pag"
click at [194, 115] on div "Pagetype" at bounding box center [213, 111] width 155 height 11
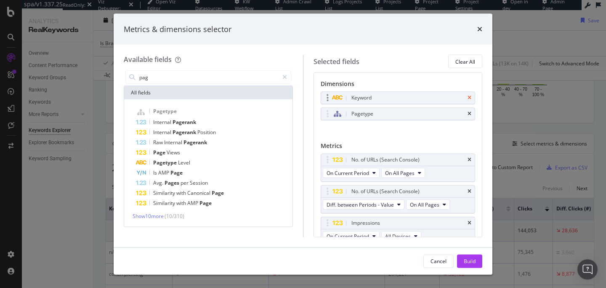
click at [470, 96] on icon "times" at bounding box center [470, 97] width 4 height 5
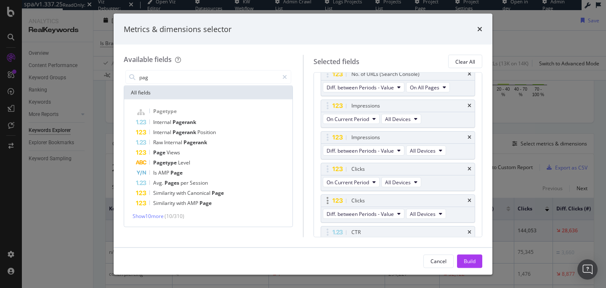
scroll to position [107, 0]
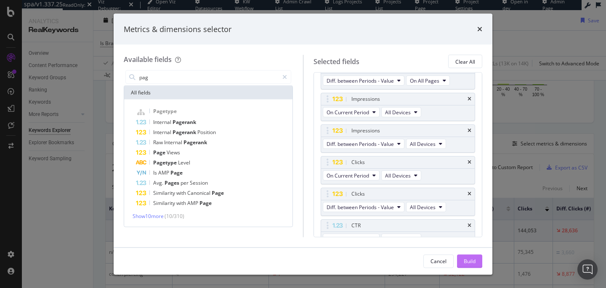
click at [470, 257] on div "Build" at bounding box center [470, 260] width 12 height 7
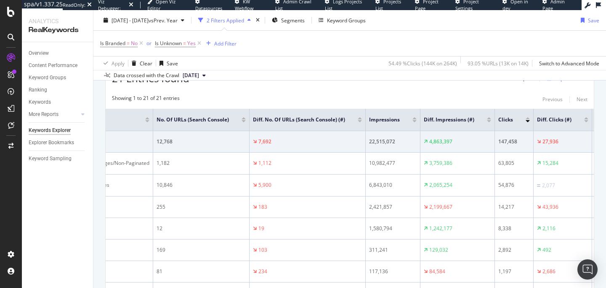
scroll to position [0, 38]
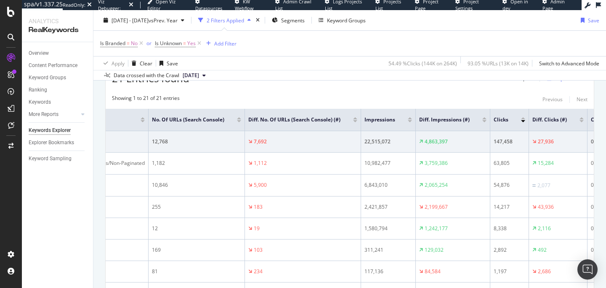
click at [582, 117] on div at bounding box center [582, 118] width 4 height 2
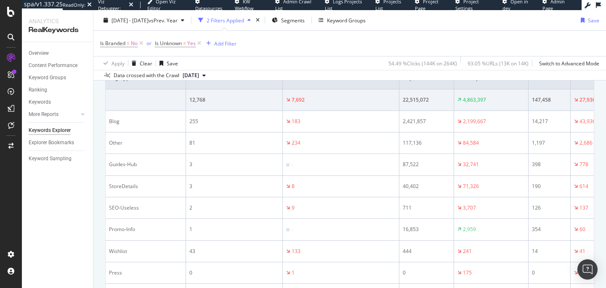
scroll to position [312, 0]
click at [222, 45] on div "Add Filter" at bounding box center [225, 43] width 22 height 7
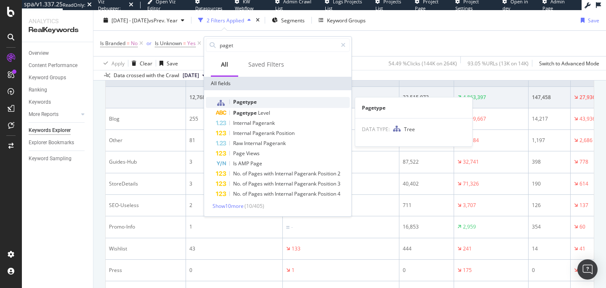
type input "paget"
click at [248, 104] on span "Pagetype" at bounding box center [245, 101] width 24 height 7
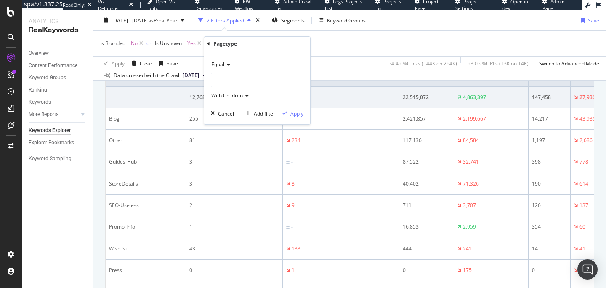
click at [224, 62] on span "Equal" at bounding box center [217, 64] width 13 height 7
click at [248, 64] on div "Equal" at bounding box center [257, 64] width 93 height 13
click at [235, 86] on div at bounding box center [257, 79] width 92 height 13
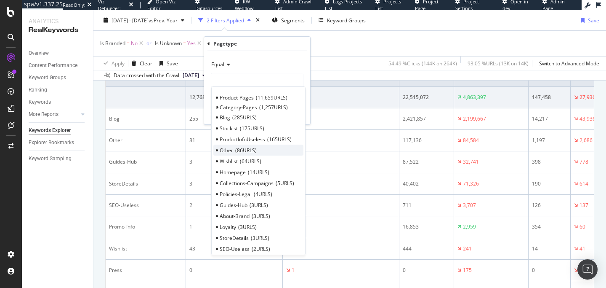
click at [247, 147] on span "86 URLS" at bounding box center [245, 150] width 21 height 7
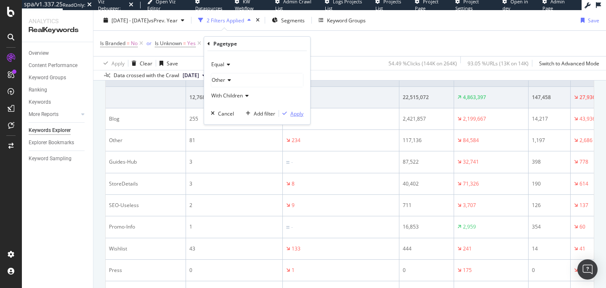
click at [292, 117] on div "Apply" at bounding box center [297, 113] width 13 height 7
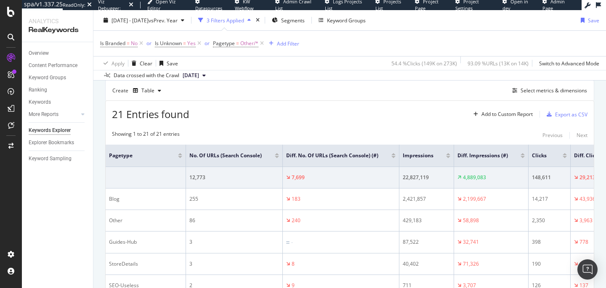
scroll to position [225, 0]
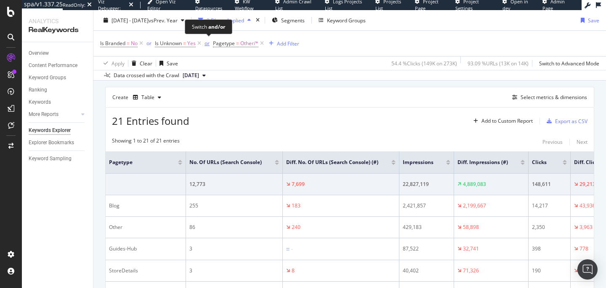
click at [208, 44] on div "or" at bounding box center [207, 43] width 5 height 7
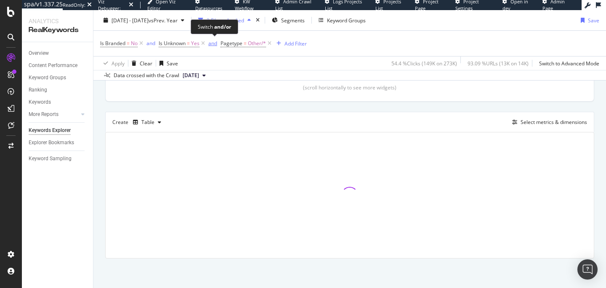
scroll to position [200, 0]
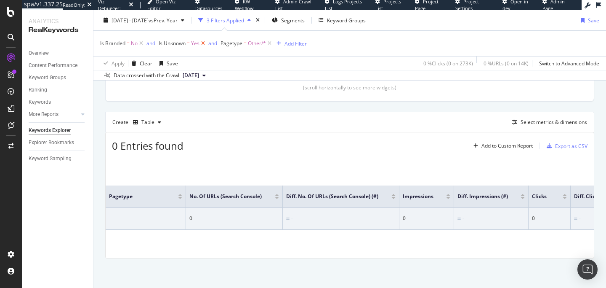
click at [204, 42] on icon at bounding box center [203, 43] width 7 height 8
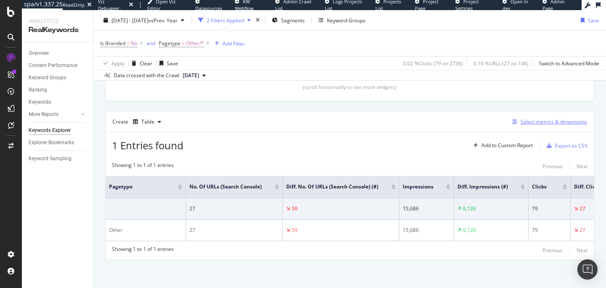
click at [529, 125] on div "Select metrics & dimensions" at bounding box center [554, 121] width 67 height 7
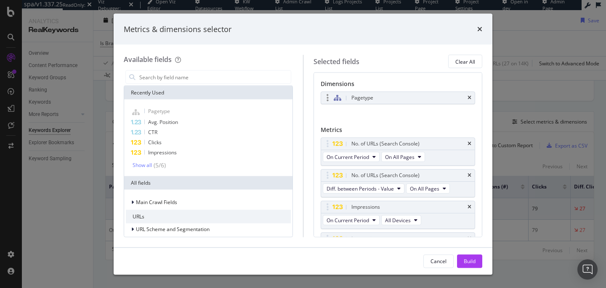
click at [467, 98] on div "Pagetype" at bounding box center [398, 98] width 154 height 12
click at [472, 98] on div "Pagetype" at bounding box center [398, 98] width 154 height 12
click at [467, 98] on div "Pagetype" at bounding box center [398, 98] width 154 height 12
click at [470, 97] on icon "times" at bounding box center [470, 97] width 4 height 5
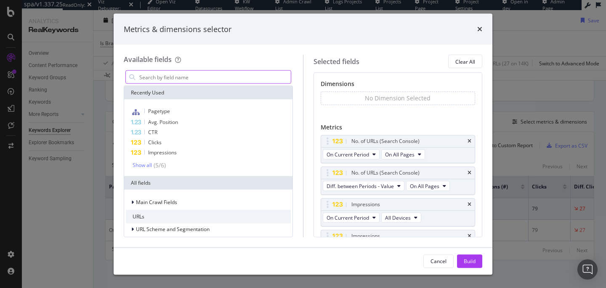
click at [191, 75] on input "modal" at bounding box center [215, 77] width 152 height 13
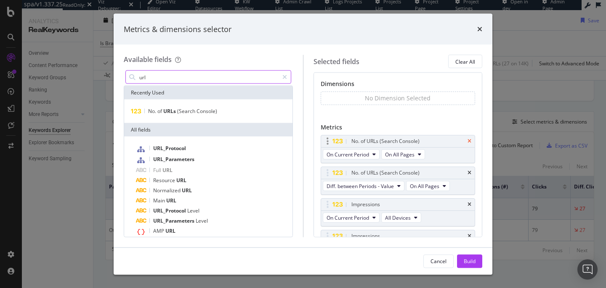
type input "url"
click at [470, 141] on icon "times" at bounding box center [470, 141] width 4 height 5
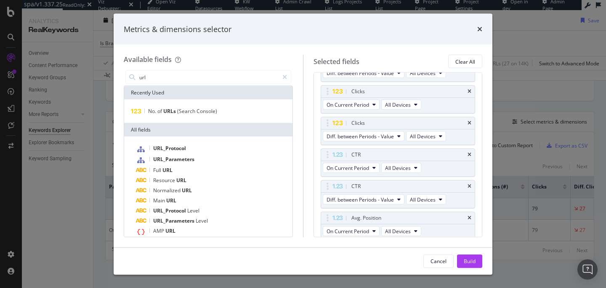
scroll to position [176, 0]
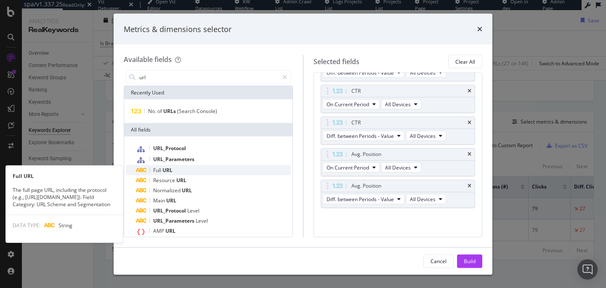
click at [176, 172] on div "Full URL" at bounding box center [213, 170] width 155 height 10
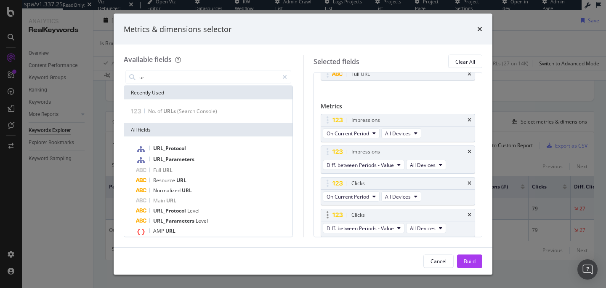
scroll to position [19, 0]
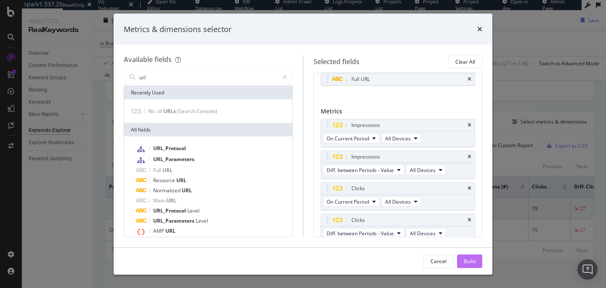
click at [460, 259] on button "Build" at bounding box center [469, 260] width 25 height 13
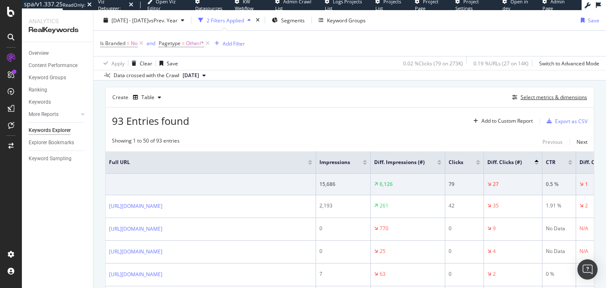
scroll to position [260, 0]
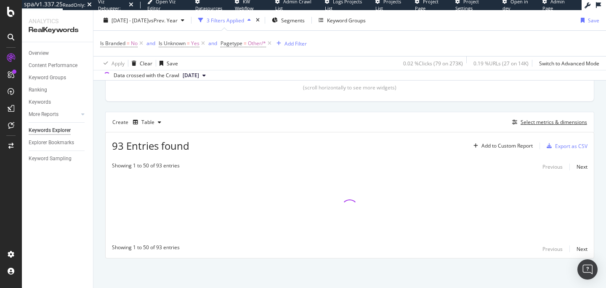
scroll to position [200, 0]
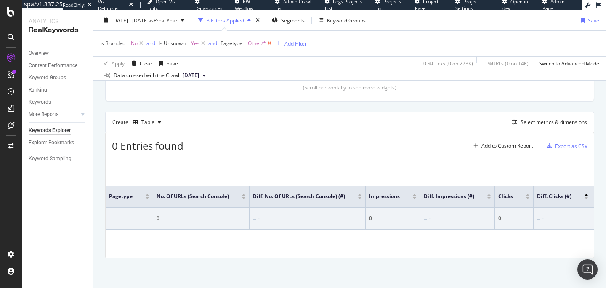
click at [273, 43] on icon at bounding box center [269, 43] width 7 height 8
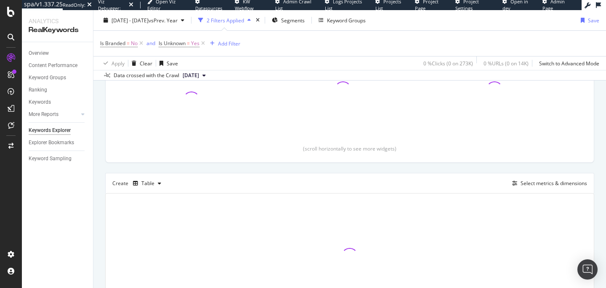
scroll to position [200, 0]
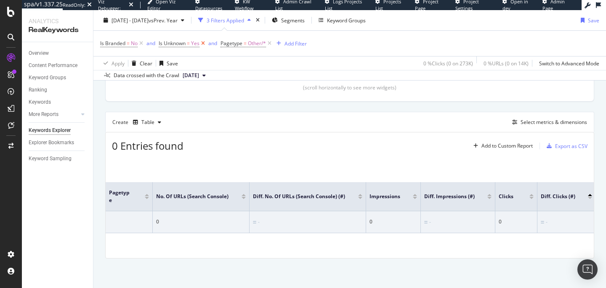
click at [205, 43] on icon at bounding box center [203, 43] width 7 height 8
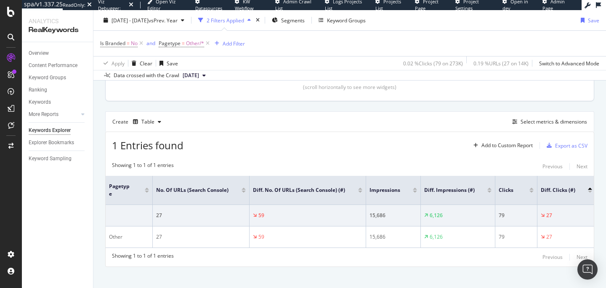
scroll to position [209, 0]
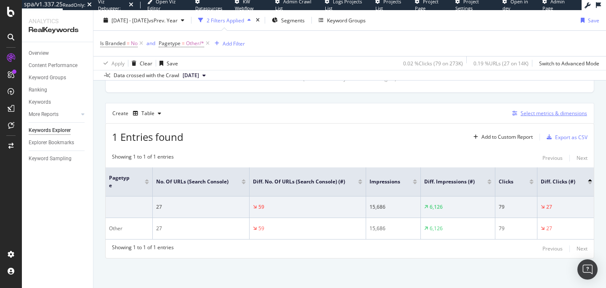
click at [532, 110] on div "Select metrics & dimensions" at bounding box center [554, 112] width 67 height 7
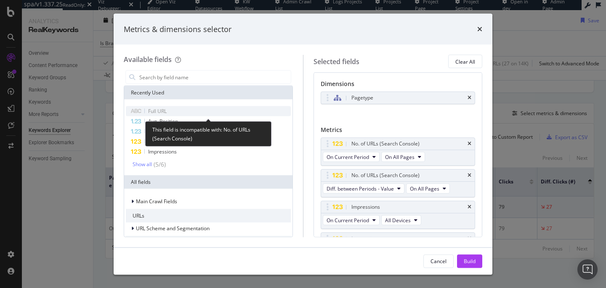
click at [196, 109] on div "Full URL" at bounding box center [208, 111] width 165 height 10
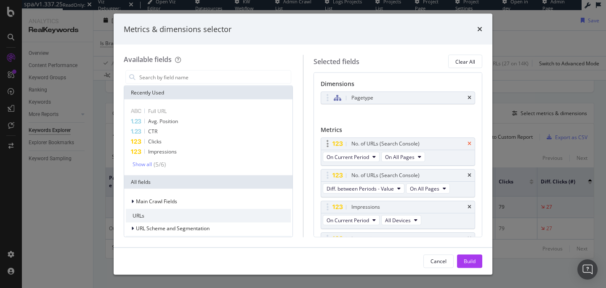
click at [469, 144] on icon "times" at bounding box center [470, 143] width 4 height 5
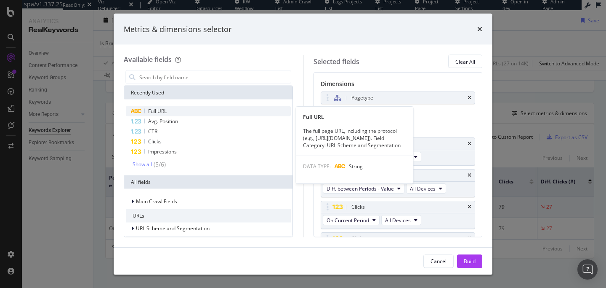
click at [167, 109] on span "Full URL" at bounding box center [157, 110] width 19 height 7
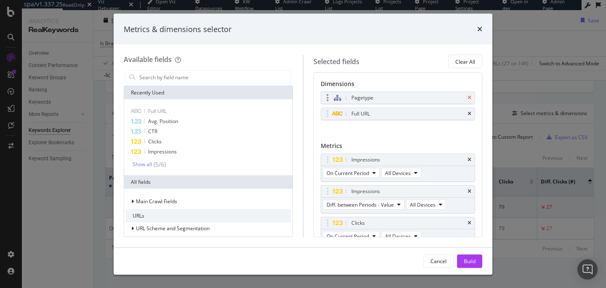
click at [470, 99] on icon "times" at bounding box center [470, 97] width 4 height 5
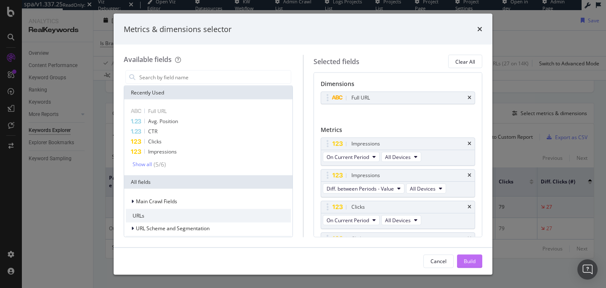
click at [469, 260] on div "Build" at bounding box center [470, 260] width 12 height 7
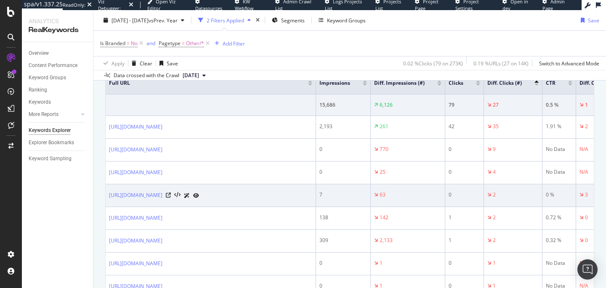
scroll to position [194, 0]
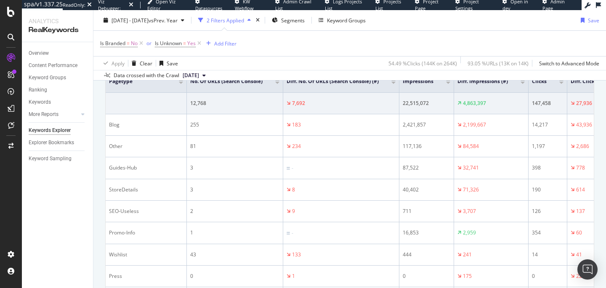
scroll to position [304, 0]
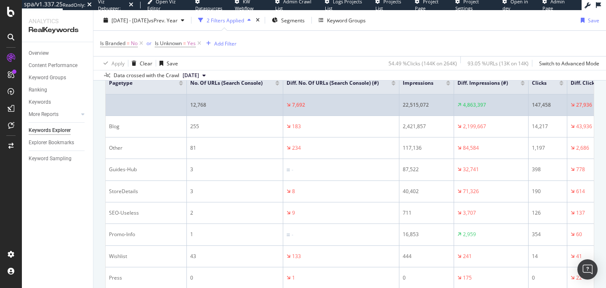
click at [162, 103] on td at bounding box center [146, 104] width 81 height 21
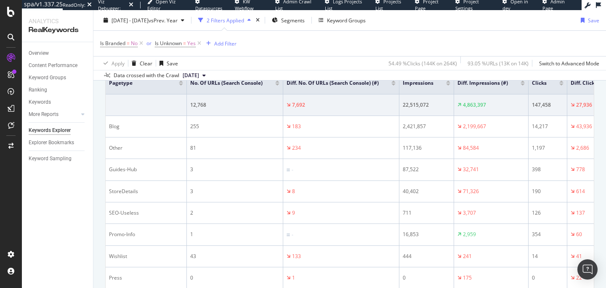
drag, startPoint x: 162, startPoint y: 103, endPoint x: 222, endPoint y: 0, distance: 118.9
click at [0, 0] on div "spa/v1.337.25 ReadOnly: Viz Debugger: Open Viz Editor Datasources KW Webflow Ad…" at bounding box center [303, 144] width 606 height 288
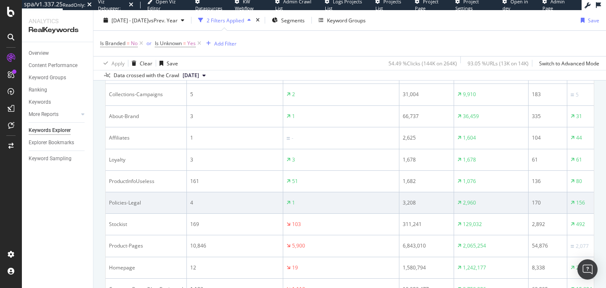
scroll to position [513, 0]
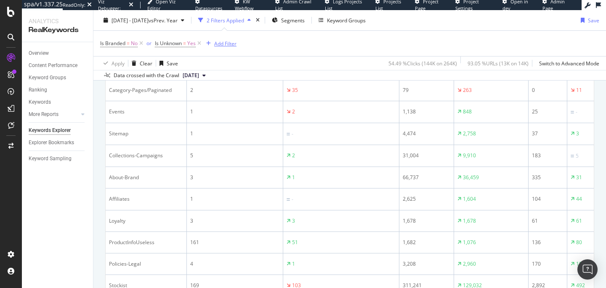
click at [217, 42] on div "Add Filter" at bounding box center [225, 43] width 22 height 7
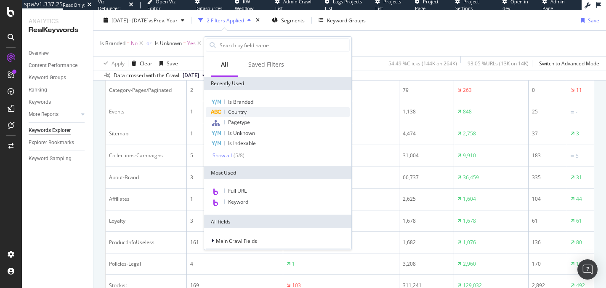
click at [239, 114] on span "Country" at bounding box center [237, 111] width 19 height 7
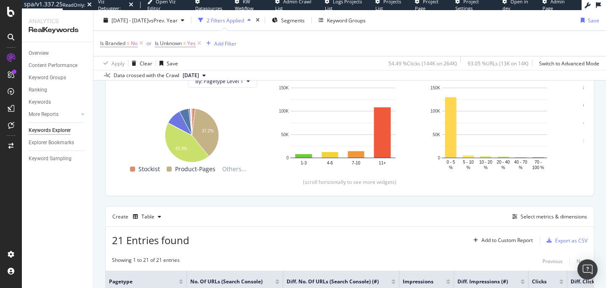
scroll to position [0, 0]
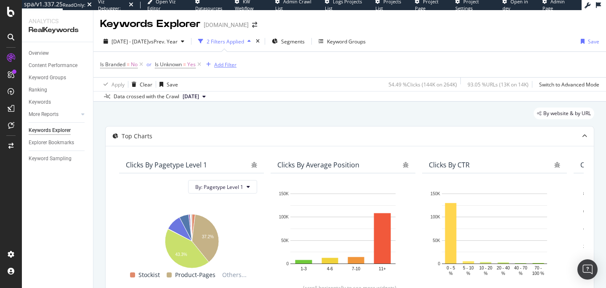
click at [221, 61] on div "Add Filter" at bounding box center [225, 64] width 22 height 7
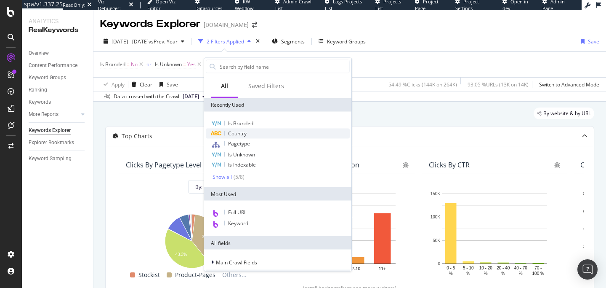
click at [241, 133] on span "Country" at bounding box center [237, 133] width 19 height 7
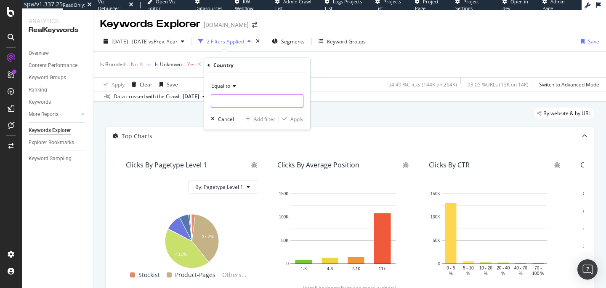
click at [235, 94] on input "text" at bounding box center [257, 100] width 92 height 13
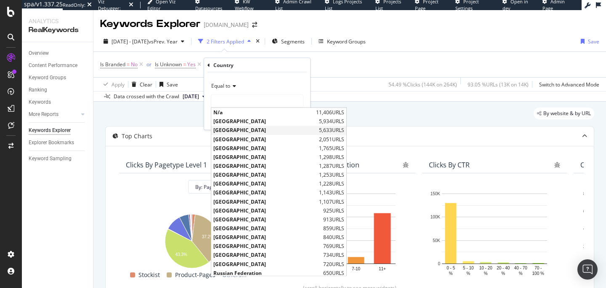
click at [246, 131] on span "United States of America" at bounding box center [265, 129] width 104 height 7
type input "United States of America"
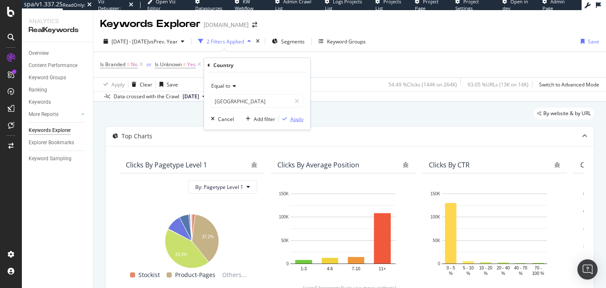
click at [289, 119] on div "button" at bounding box center [284, 118] width 11 height 5
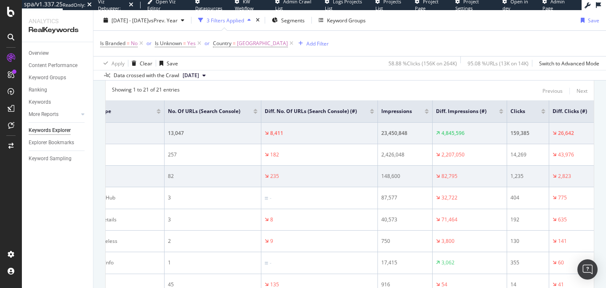
scroll to position [0, 27]
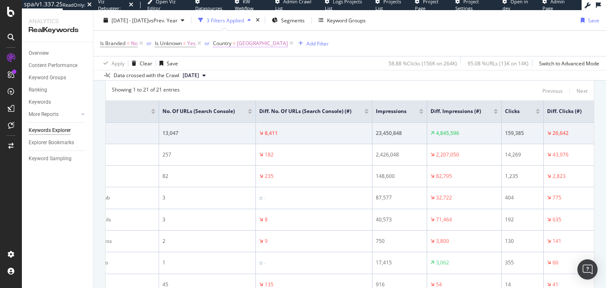
click at [259, 43] on span "United States of America" at bounding box center [262, 43] width 51 height 12
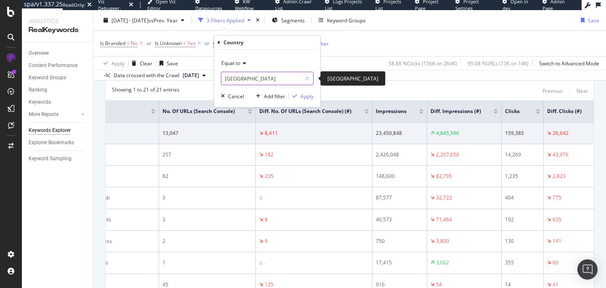
click at [243, 77] on input "United States of America" at bounding box center [261, 78] width 80 height 13
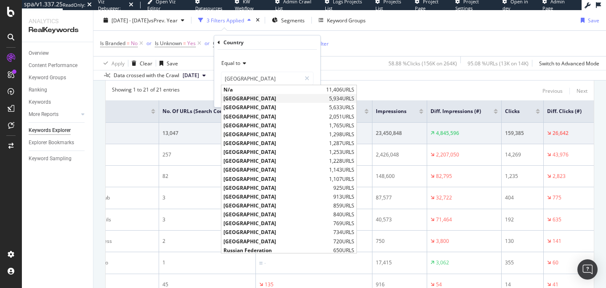
click at [247, 98] on span "United Kingdom" at bounding box center [276, 98] width 104 height 7
type input "United Kingdom"
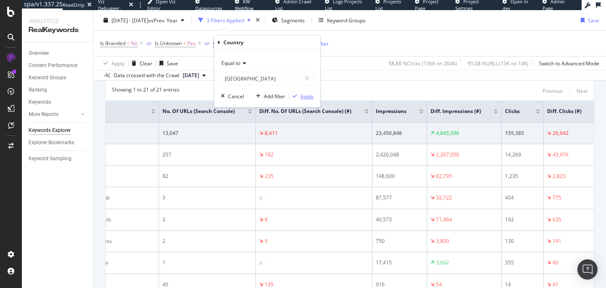
click at [303, 94] on div "Apply" at bounding box center [307, 96] width 13 height 7
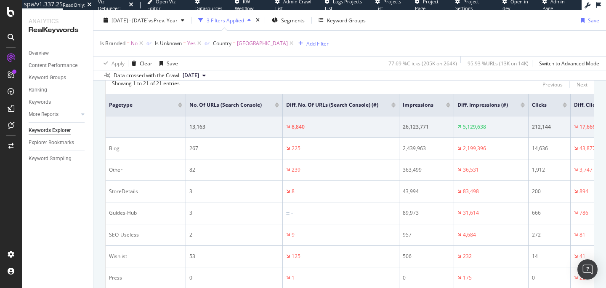
scroll to position [285, 0]
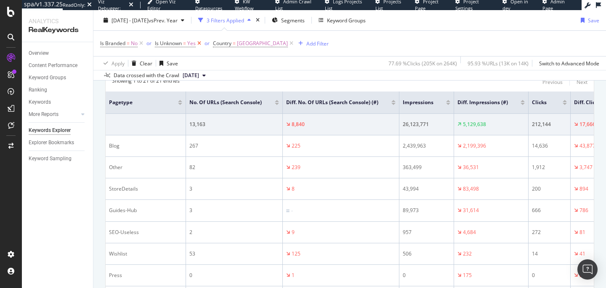
click at [201, 45] on icon at bounding box center [199, 43] width 7 height 8
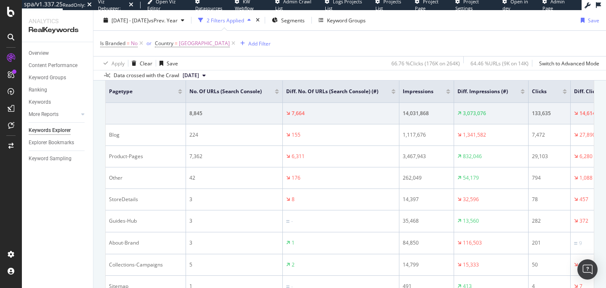
scroll to position [300, 0]
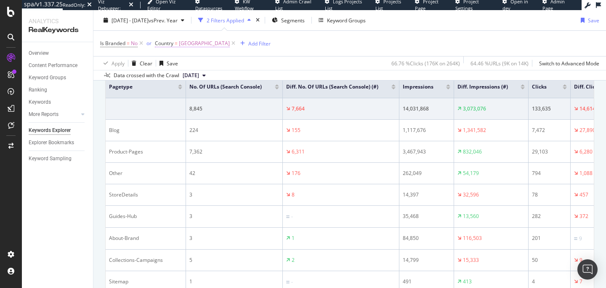
click at [195, 42] on span "United Kingdom" at bounding box center [204, 43] width 51 height 12
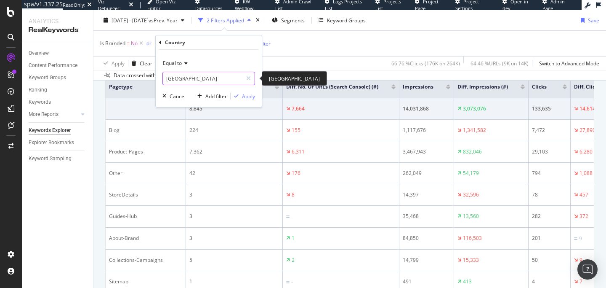
click at [182, 76] on input "United Kingdom" at bounding box center [203, 78] width 80 height 13
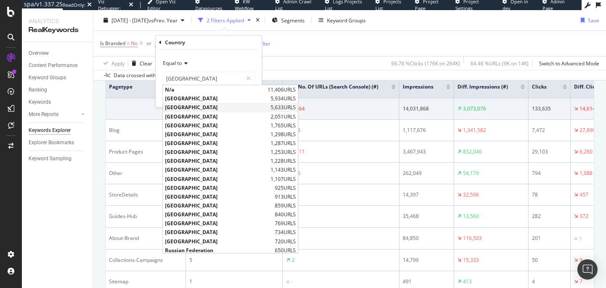
click at [192, 104] on span "United States of America" at bounding box center [217, 107] width 104 height 7
type input "United States of America"
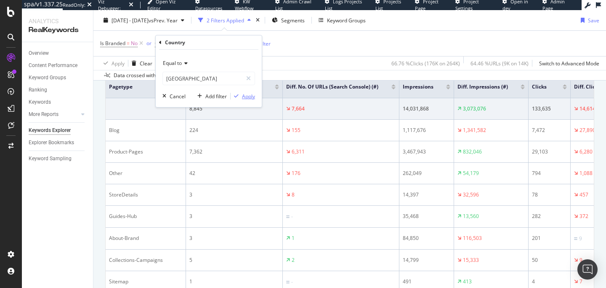
click at [248, 98] on div "Apply" at bounding box center [248, 96] width 13 height 7
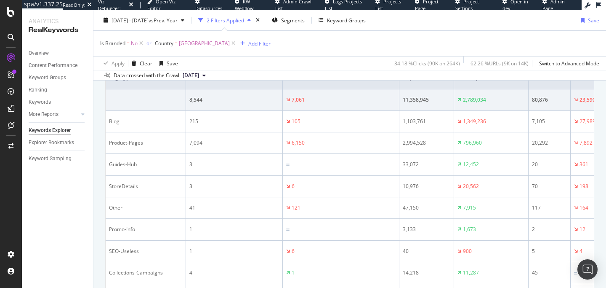
scroll to position [310, 0]
click at [217, 42] on span "United States of America" at bounding box center [204, 43] width 51 height 12
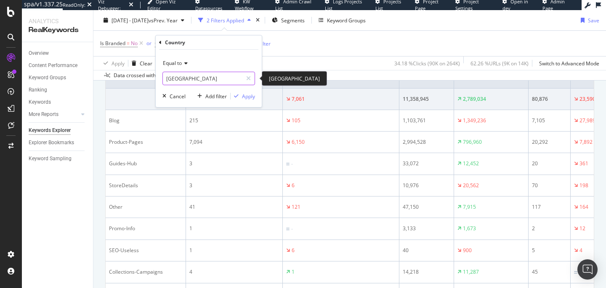
click at [199, 76] on input "United States of America" at bounding box center [203, 78] width 80 height 13
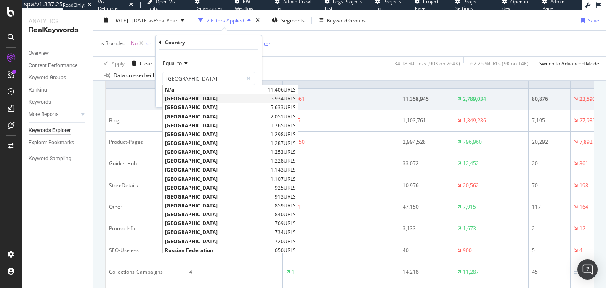
click at [201, 100] on span "United Kingdom" at bounding box center [217, 98] width 104 height 7
type input "United Kingdom"
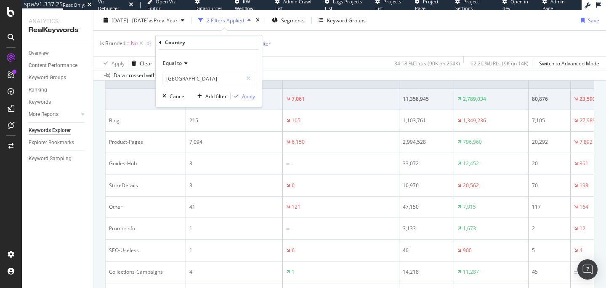
click at [247, 99] on div "Apply" at bounding box center [243, 96] width 24 height 8
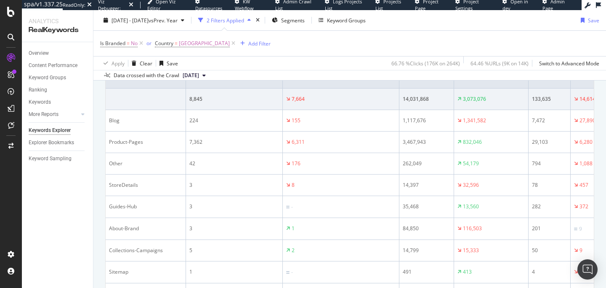
scroll to position [232, 0]
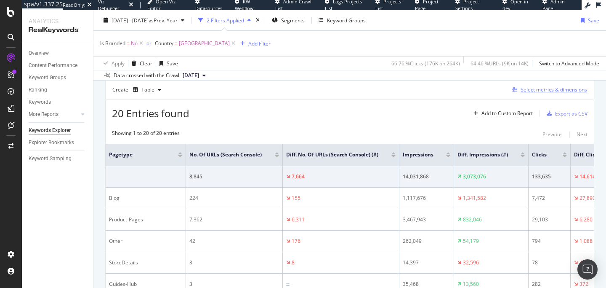
click at [532, 89] on div "Select metrics & dimensions" at bounding box center [554, 89] width 67 height 7
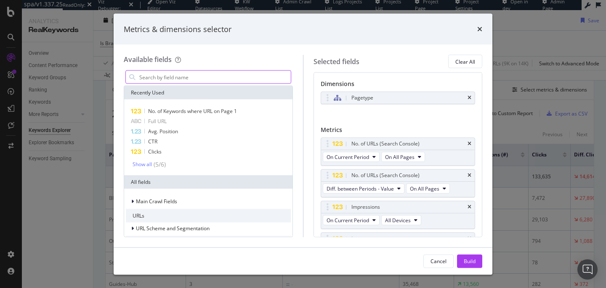
click at [214, 76] on input "modal" at bounding box center [215, 77] width 152 height 13
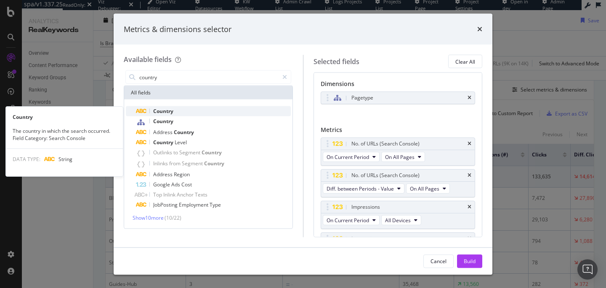
type input "country"
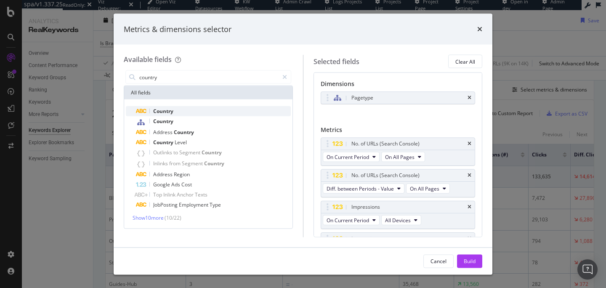
click at [202, 107] on div "Country" at bounding box center [213, 111] width 155 height 10
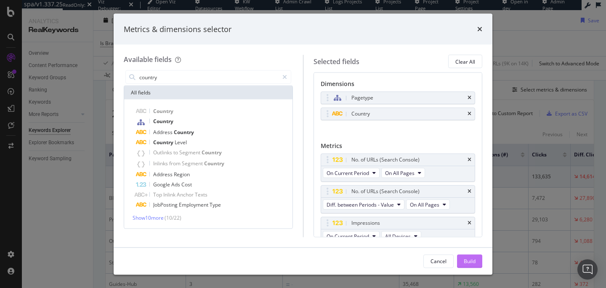
click at [466, 261] on div "Build" at bounding box center [470, 260] width 12 height 7
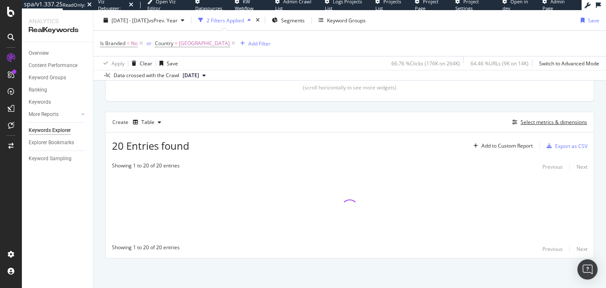
scroll to position [200, 0]
click at [230, 45] on icon at bounding box center [233, 43] width 7 height 8
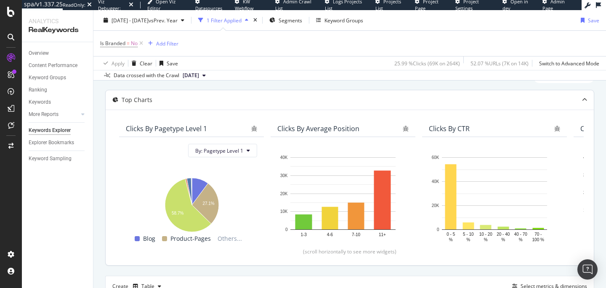
scroll to position [124, 0]
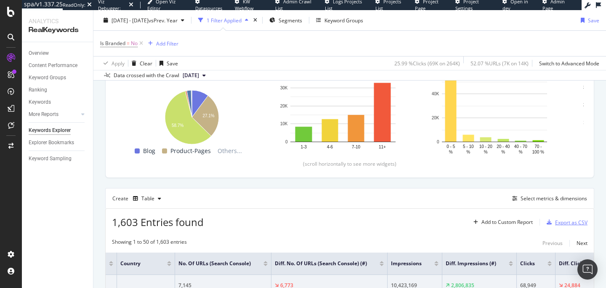
click at [563, 221] on div "Export as CSV" at bounding box center [571, 222] width 32 height 7
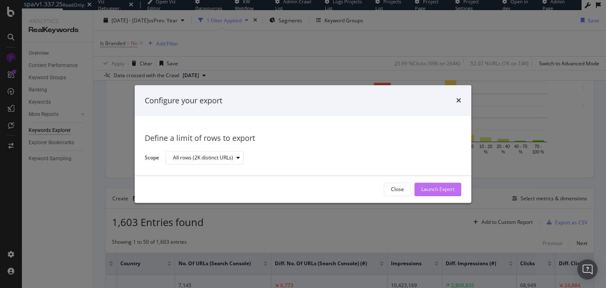
click at [429, 192] on div "Launch Export" at bounding box center [438, 189] width 33 height 7
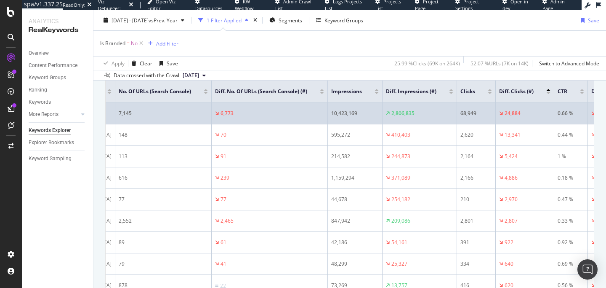
scroll to position [0, 171]
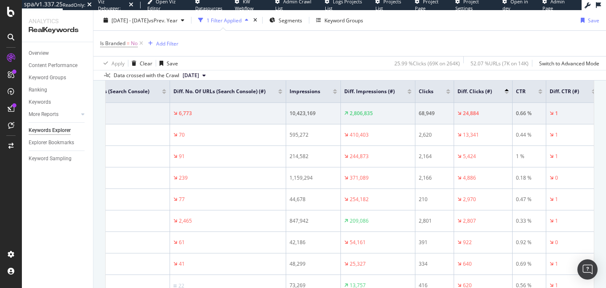
click at [509, 93] on div at bounding box center [507, 93] width 4 height 2
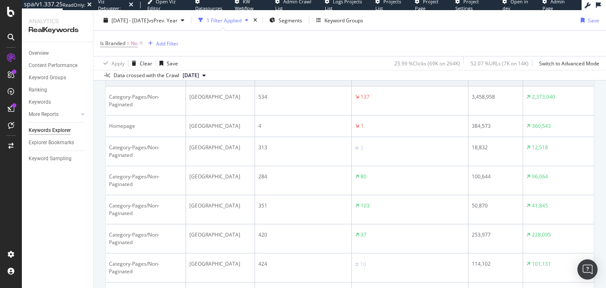
scroll to position [335, 0]
click at [129, 45] on span "=" at bounding box center [128, 43] width 3 height 7
click at [133, 43] on div "Is Branded" at bounding box center [123, 42] width 27 height 7
click at [119, 63] on icon at bounding box center [118, 63] width 6 height 5
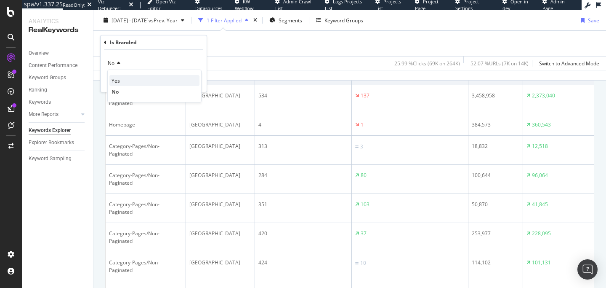
click at [120, 79] on div "Yes" at bounding box center [154, 80] width 90 height 11
click at [188, 79] on div "Apply" at bounding box center [193, 80] width 13 height 7
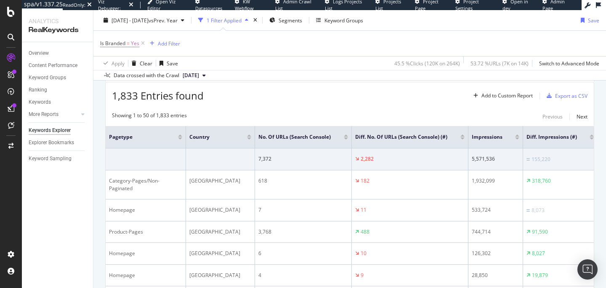
scroll to position [249, 0]
click at [574, 98] on div "Export as CSV" at bounding box center [571, 96] width 32 height 7
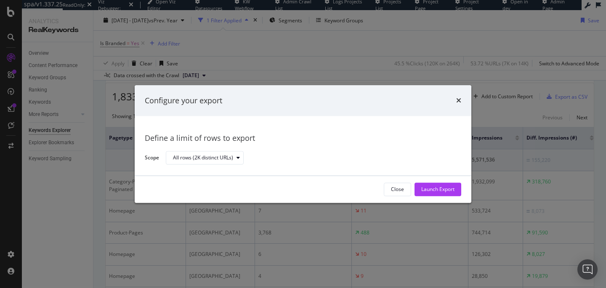
click at [430, 196] on div "Close Launch Export" at bounding box center [303, 189] width 337 height 27
click at [437, 189] on div "Launch Export" at bounding box center [438, 189] width 33 height 7
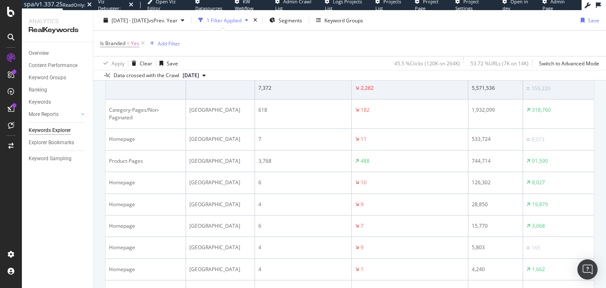
scroll to position [157, 0]
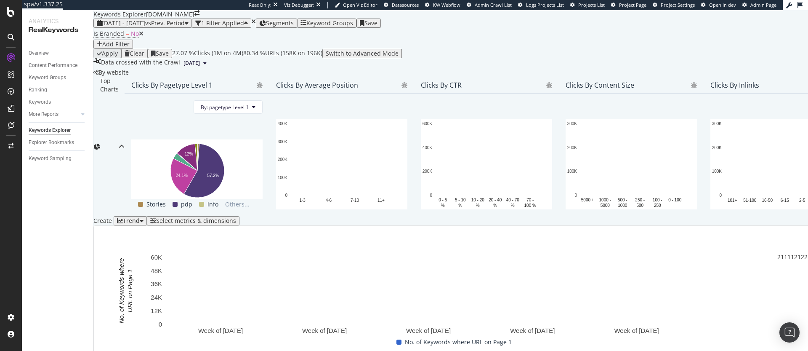
scroll to position [139, 0]
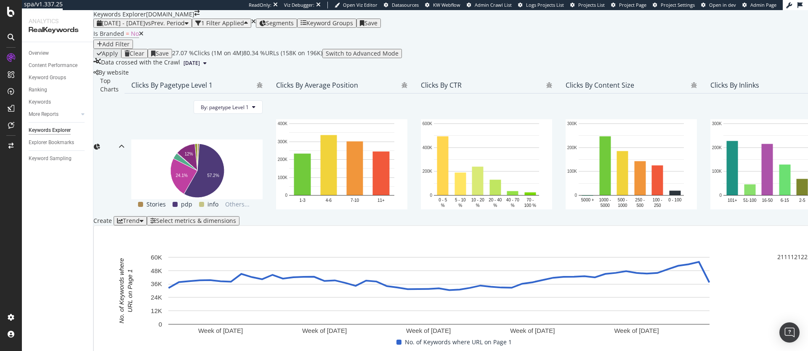
click at [236, 217] on div "Select metrics & dimensions" at bounding box center [196, 220] width 80 height 7
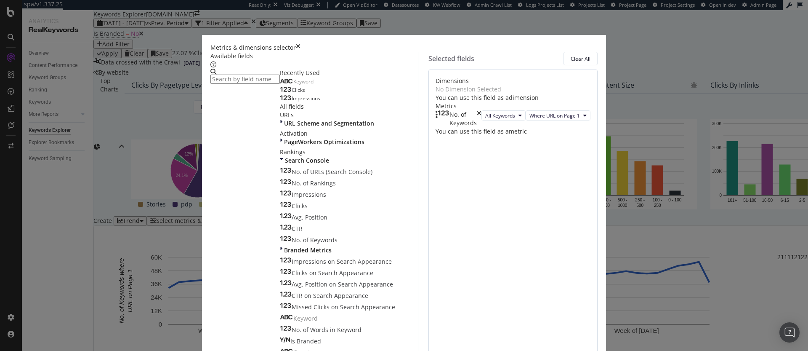
click at [107, 147] on div "Metrics & dimensions selector Available fields Recently Used Keyword Clicks Imp…" at bounding box center [404, 175] width 808 height 351
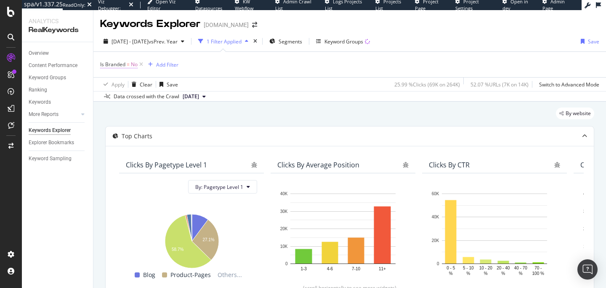
click at [131, 69] on span "No" at bounding box center [134, 65] width 7 height 12
click at [124, 87] on div "No" at bounding box center [153, 84] width 93 height 13
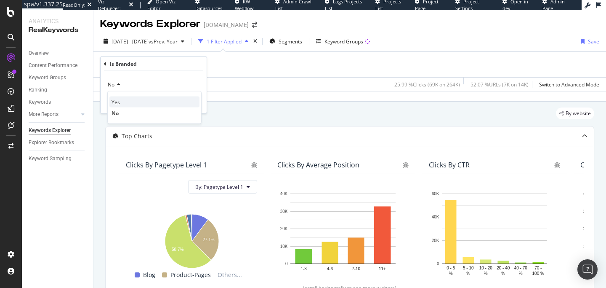
click at [124, 101] on div "Yes" at bounding box center [154, 101] width 90 height 11
click at [195, 100] on div "Apply" at bounding box center [193, 102] width 13 height 7
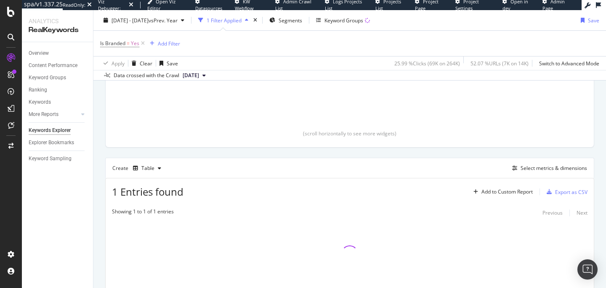
scroll to position [200, 0]
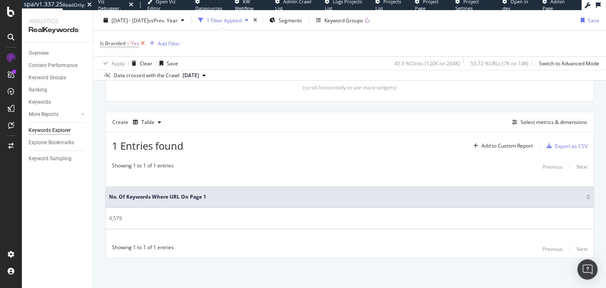
click at [144, 42] on icon at bounding box center [142, 43] width 7 height 8
click at [144, 42] on div "Is Branded = Yes Add Filter" at bounding box center [349, 43] width 499 height 25
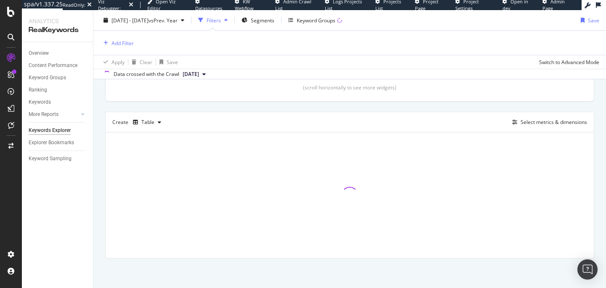
scroll to position [199, 0]
